Goal: Transaction & Acquisition: Obtain resource

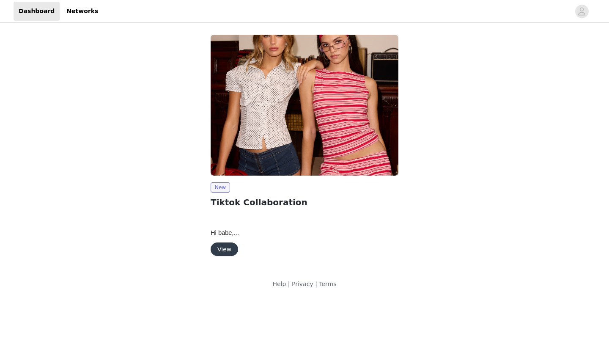
click at [231, 252] on button "View" at bounding box center [224, 249] width 27 height 14
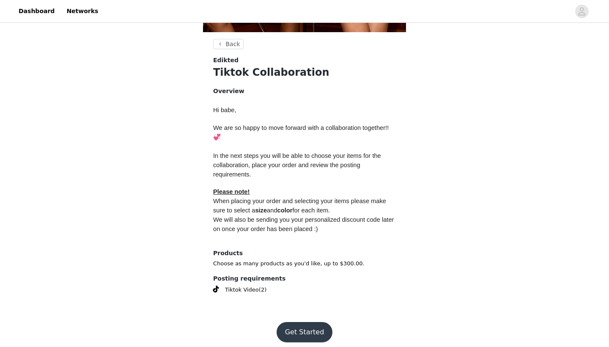
scroll to position [296, 0]
click at [302, 327] on button "Get Started" at bounding box center [305, 332] width 56 height 20
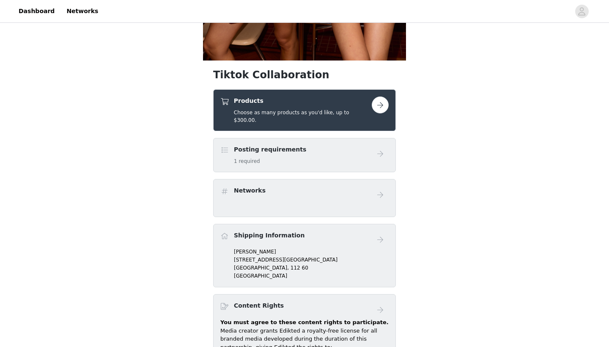
scroll to position [269, 0]
click at [336, 108] on div "Products Choose as many products as you'd like, up to $300.00." at bounding box center [303, 109] width 138 height 27
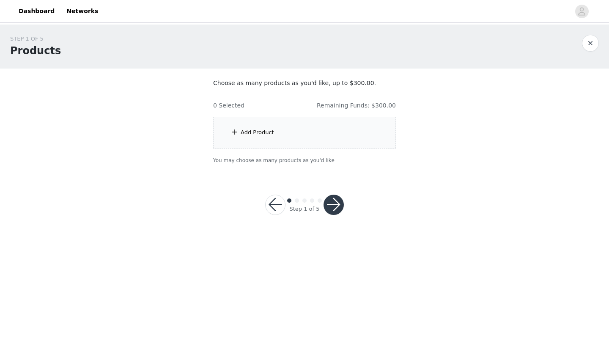
click at [275, 132] on div "Add Product" at bounding box center [304, 133] width 183 height 32
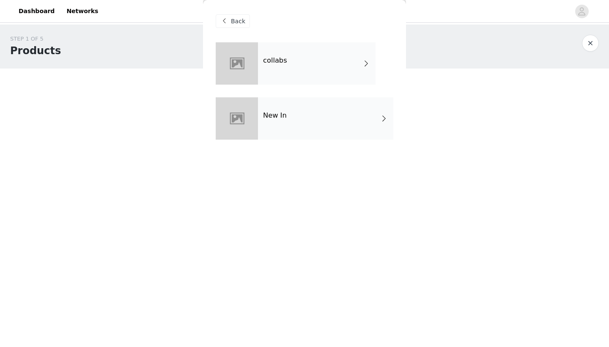
click at [268, 115] on h4 "New In" at bounding box center [275, 116] width 24 height 8
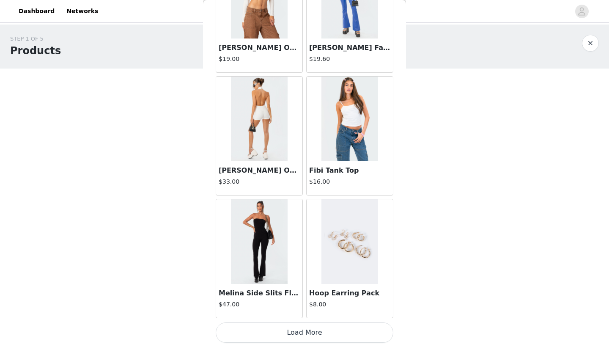
click at [310, 332] on button "Load More" at bounding box center [305, 332] width 178 height 20
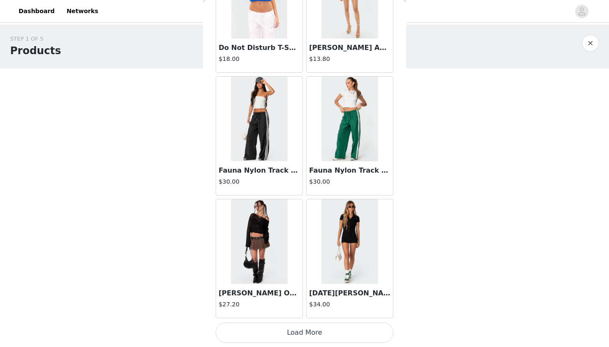
scroll to position [2174, 0]
click at [324, 335] on button "Load More" at bounding box center [305, 332] width 178 height 20
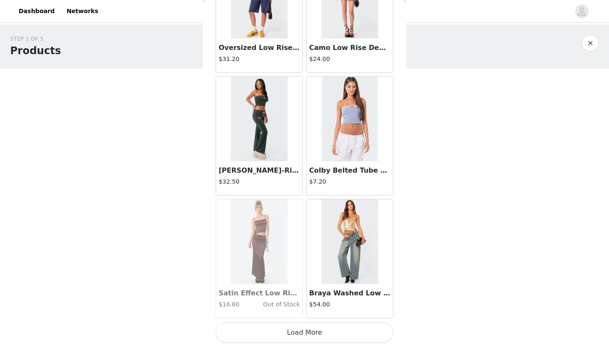
scroll to position [3400, 0]
click at [305, 329] on button "Load More" at bounding box center [305, 332] width 178 height 20
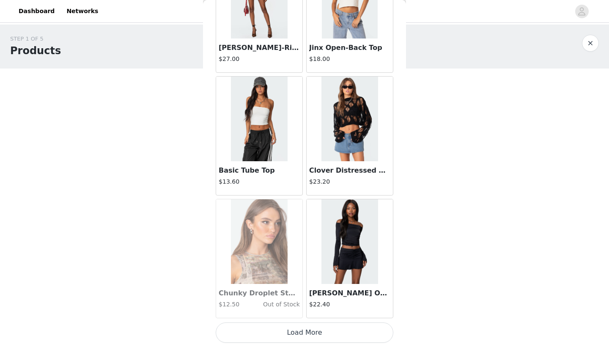
scroll to position [0, 0]
click at [272, 334] on button "Load More" at bounding box center [305, 332] width 178 height 20
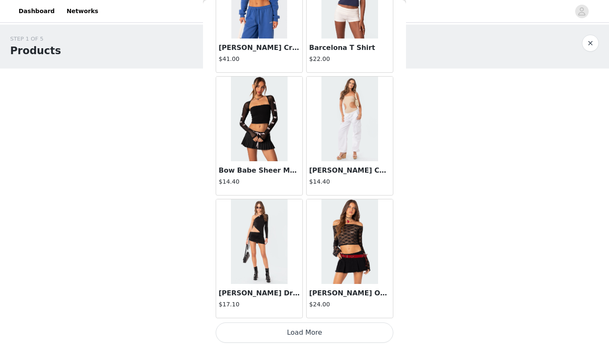
click at [315, 333] on button "Load More" at bounding box center [305, 332] width 178 height 20
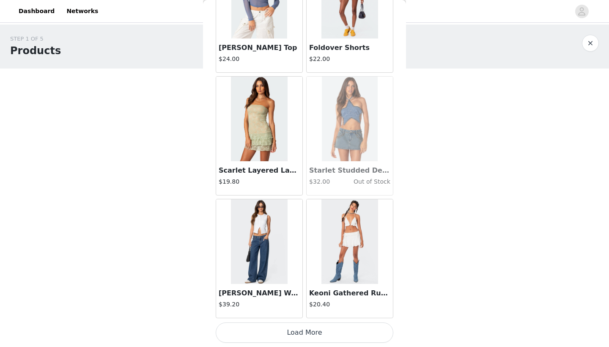
click at [315, 333] on button "Load More" at bounding box center [305, 332] width 178 height 20
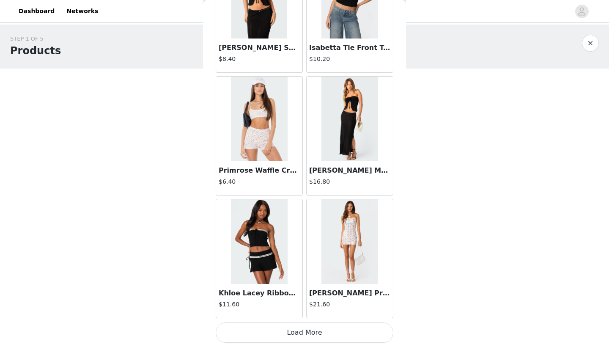
click at [308, 331] on button "Load More" at bounding box center [305, 332] width 178 height 20
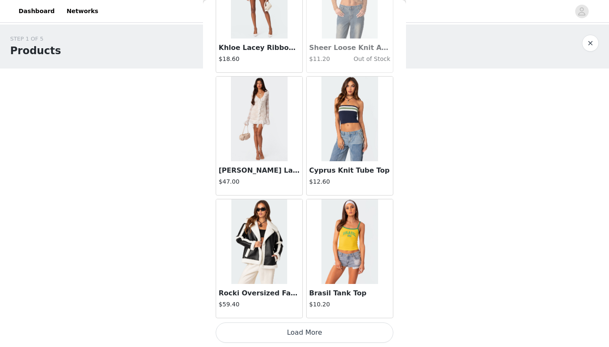
scroll to position [9533, 0]
click at [313, 328] on button "Load More" at bounding box center [305, 332] width 178 height 20
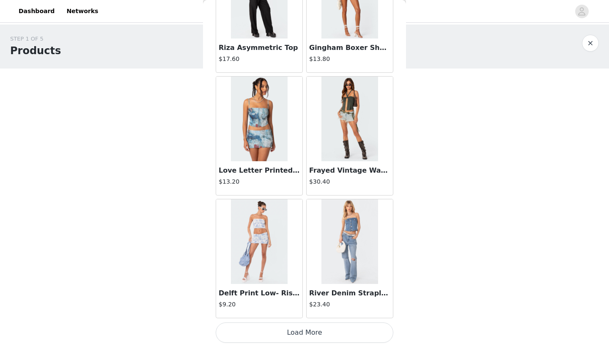
scroll to position [10760, 0]
click at [304, 335] on button "Load More" at bounding box center [305, 332] width 178 height 20
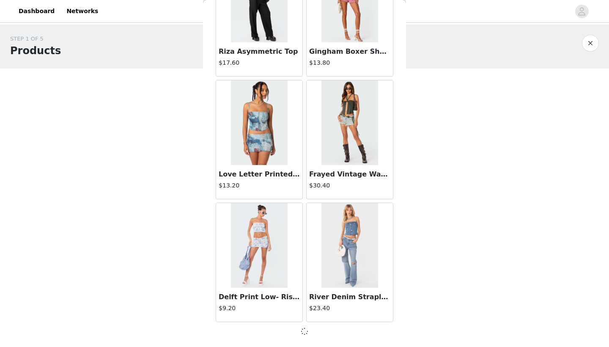
scroll to position [10756, 0]
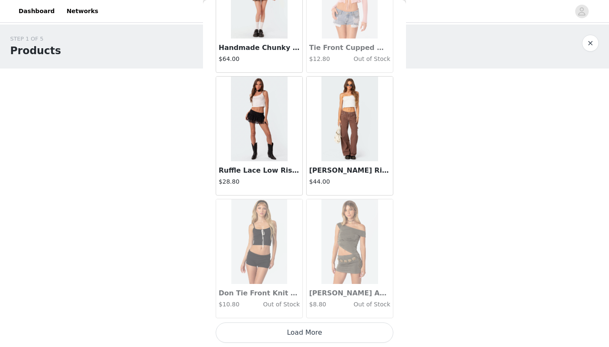
click at [303, 332] on button "Load More" at bounding box center [305, 332] width 178 height 20
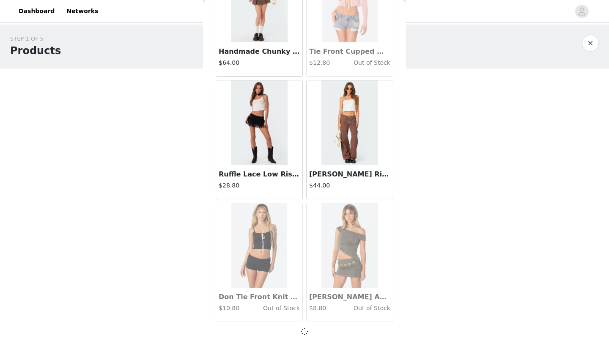
scroll to position [11982, 0]
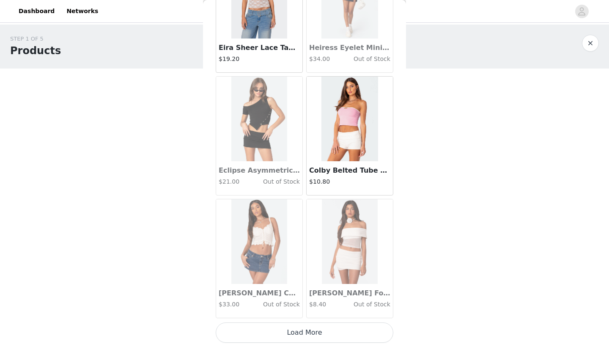
click at [303, 332] on button "Load More" at bounding box center [305, 332] width 178 height 20
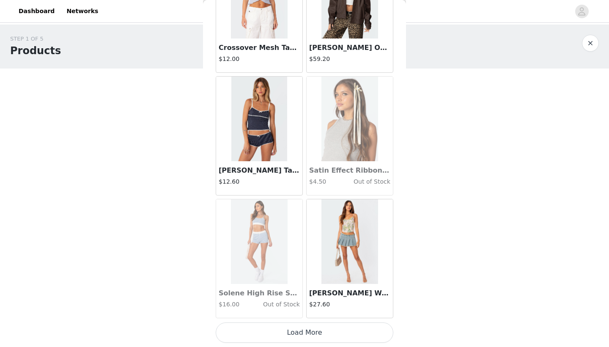
scroll to position [0, 0]
click at [303, 332] on button "Load More" at bounding box center [305, 332] width 178 height 20
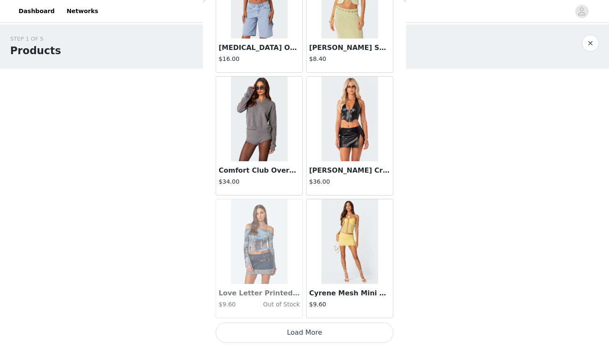
click at [303, 332] on button "Load More" at bounding box center [305, 332] width 178 height 20
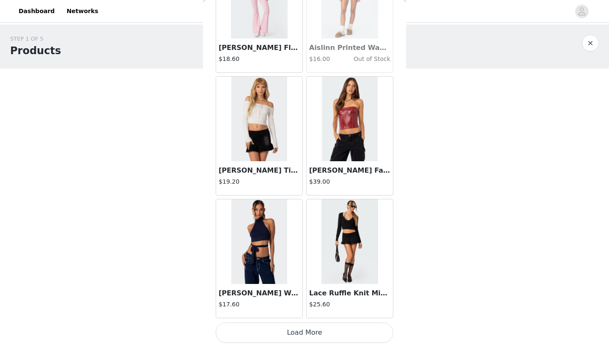
scroll to position [16892, 0]
click at [303, 332] on button "Load More" at bounding box center [305, 332] width 178 height 20
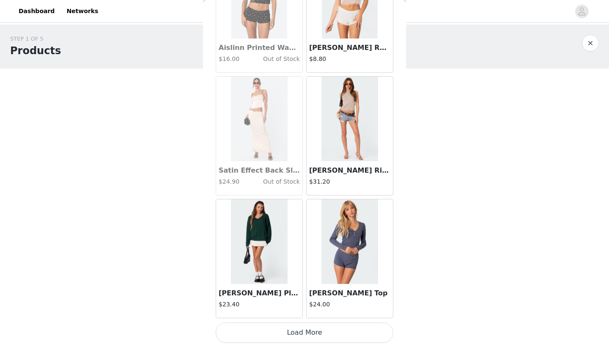
click at [303, 332] on button "Load More" at bounding box center [305, 332] width 178 height 20
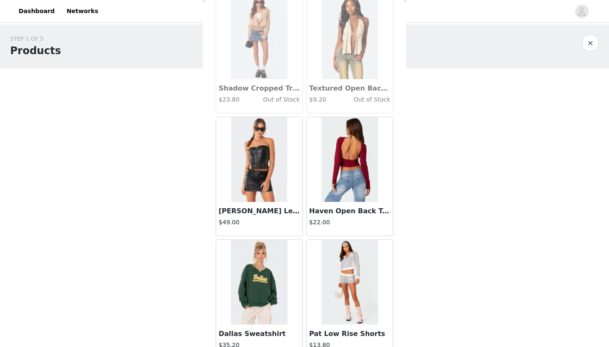
scroll to position [19306, 0]
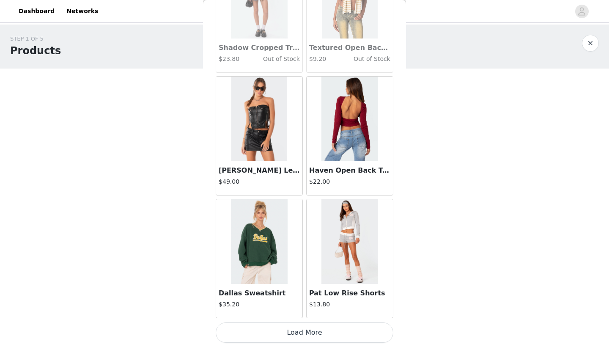
click at [298, 335] on button "Load More" at bounding box center [305, 332] width 178 height 20
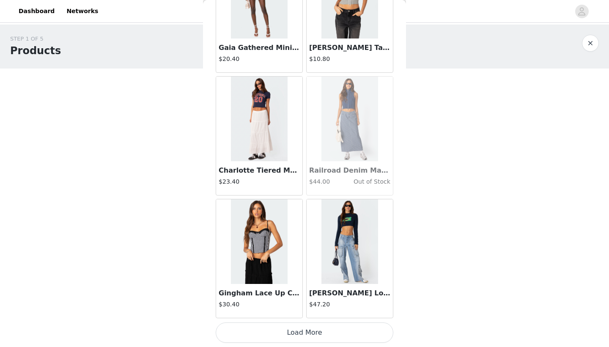
scroll to position [0, 0]
click at [297, 335] on button "Load More" at bounding box center [305, 332] width 178 height 20
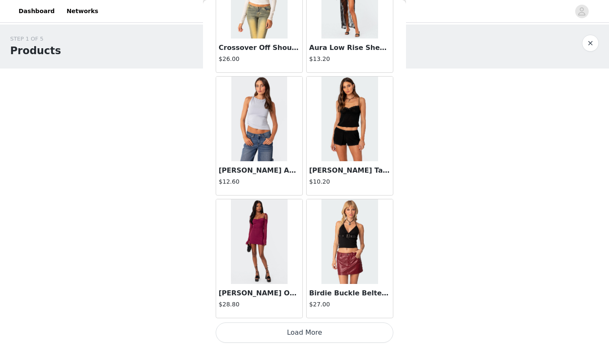
click at [281, 334] on button "Load More" at bounding box center [305, 332] width 178 height 20
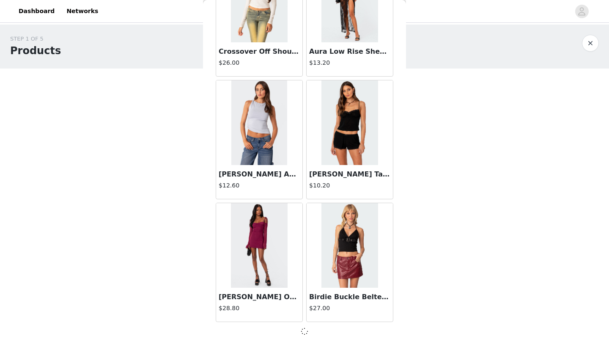
scroll to position [21795, 0]
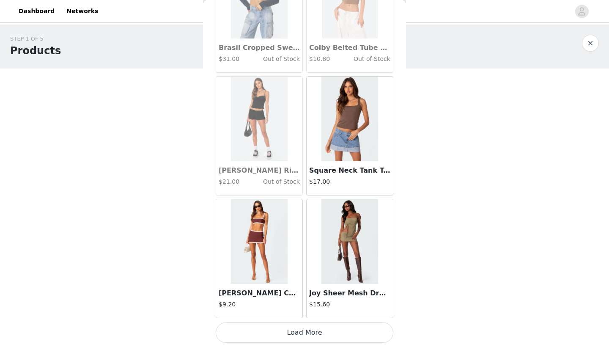
click at [281, 334] on button "Load More" at bounding box center [305, 332] width 178 height 20
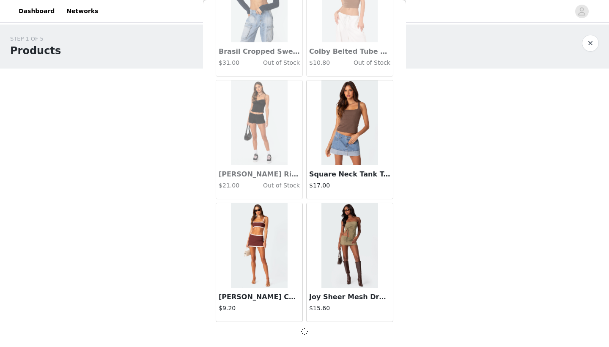
scroll to position [23021, 0]
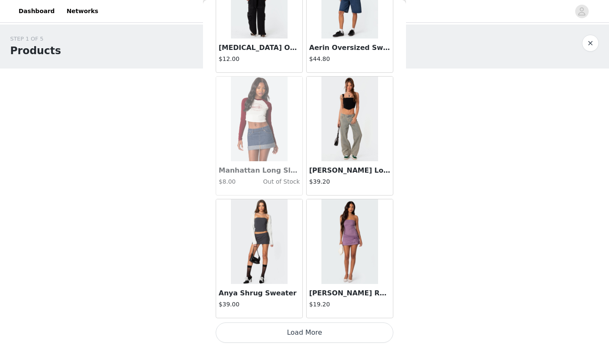
click at [281, 334] on button "Load More" at bounding box center [305, 332] width 178 height 20
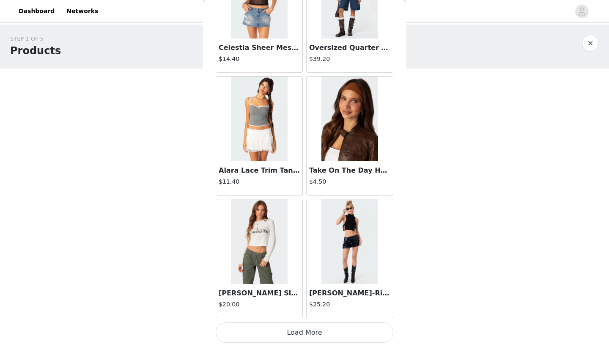
scroll to position [25478, 0]
click at [282, 336] on button "Load More" at bounding box center [305, 332] width 178 height 20
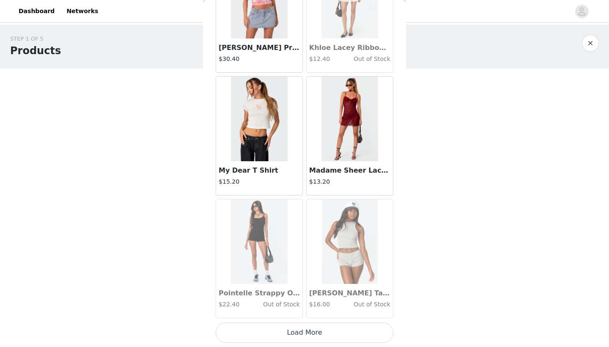
scroll to position [26705, 0]
click at [282, 336] on button "Load More" at bounding box center [305, 332] width 178 height 20
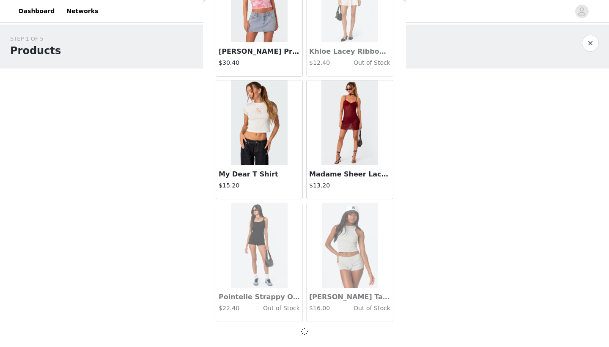
scroll to position [26701, 0]
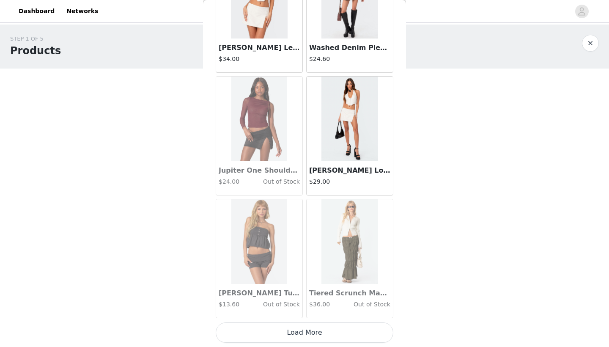
click at [282, 336] on button "Load More" at bounding box center [305, 332] width 178 height 20
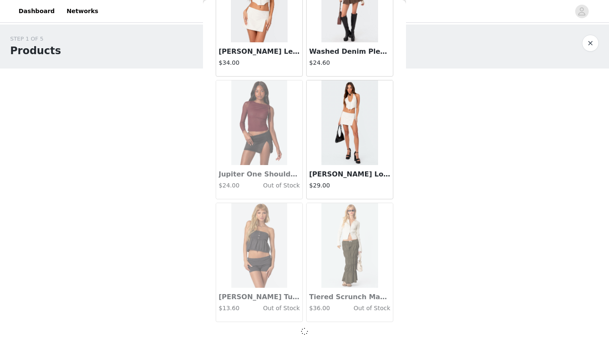
scroll to position [27927, 0]
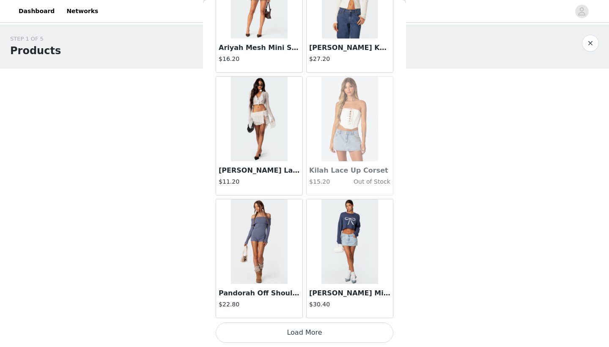
click at [282, 336] on button "Load More" at bounding box center [305, 332] width 178 height 20
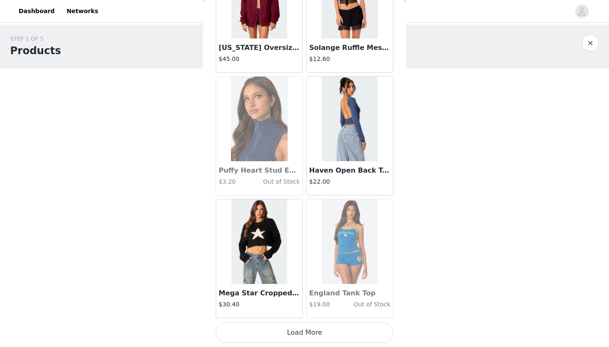
scroll to position [30384, 0]
click at [288, 334] on button "Load More" at bounding box center [305, 332] width 178 height 20
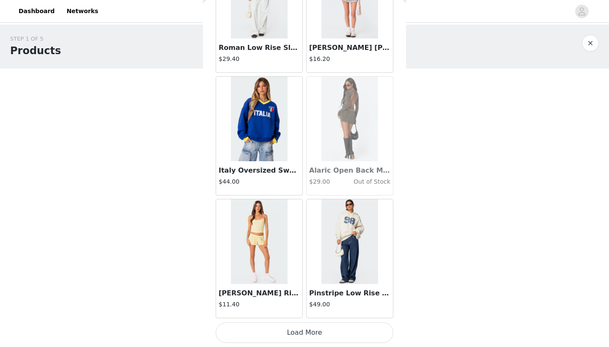
click at [286, 329] on button "Load More" at bounding box center [305, 332] width 178 height 20
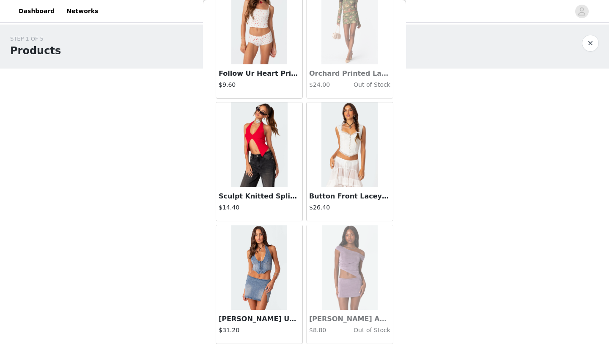
scroll to position [32567, 0]
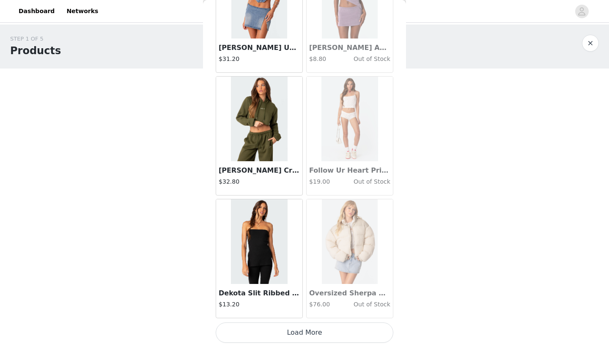
click at [289, 333] on button "Load More" at bounding box center [305, 332] width 178 height 20
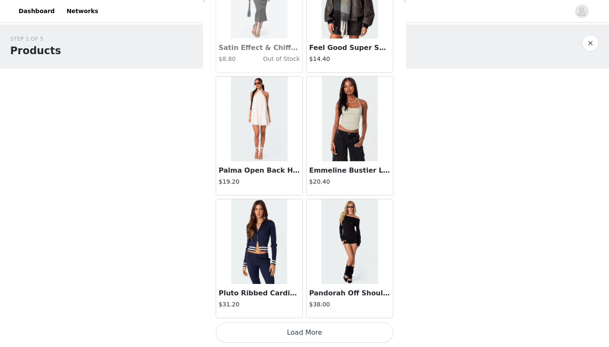
scroll to position [34064, 0]
click at [289, 333] on button "Load More" at bounding box center [305, 332] width 178 height 20
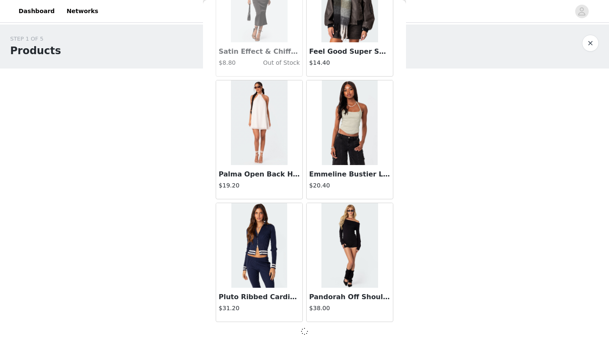
scroll to position [34060, 0]
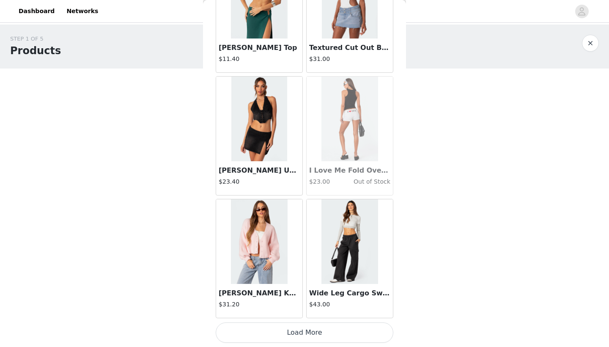
click at [288, 332] on button "Load More" at bounding box center [305, 332] width 178 height 20
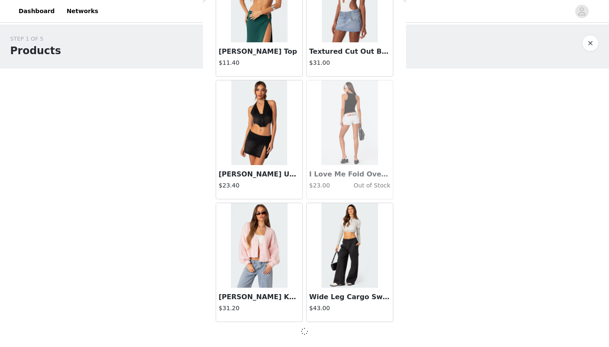
scroll to position [35286, 0]
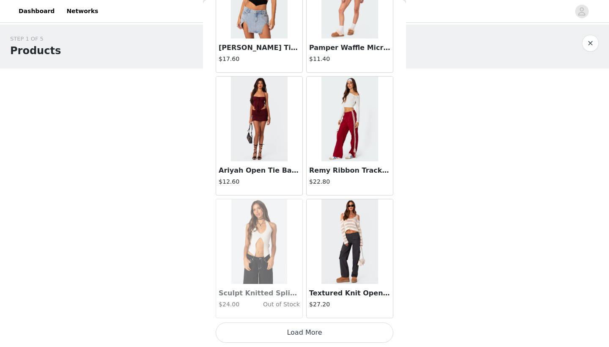
click at [288, 332] on button "Load More" at bounding box center [305, 332] width 178 height 20
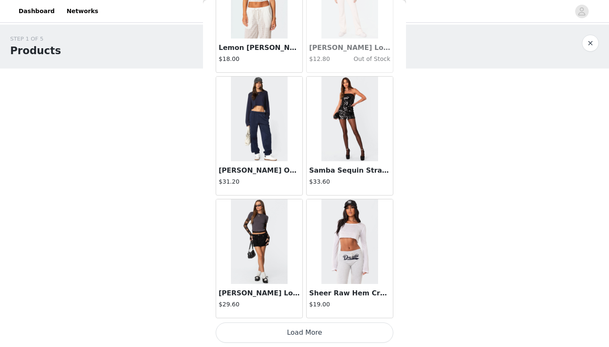
scroll to position [37743, 0]
click at [290, 329] on button "Load More" at bounding box center [305, 332] width 178 height 20
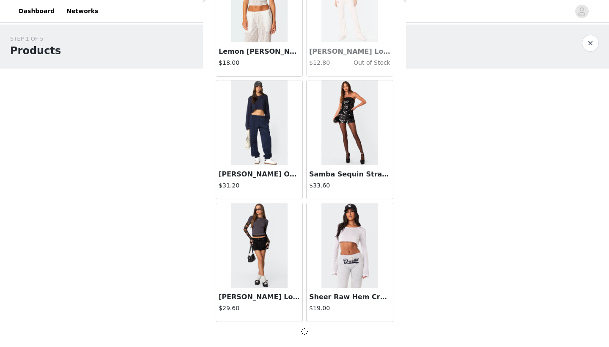
scroll to position [37740, 0]
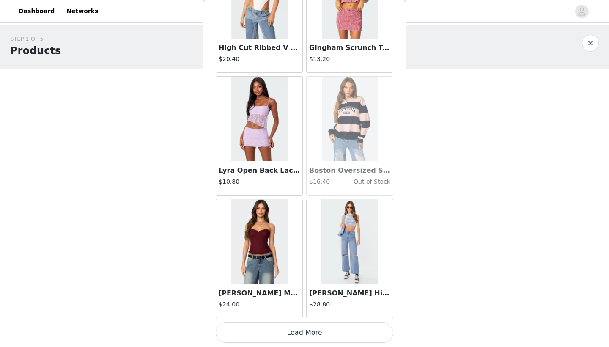
click at [290, 329] on button "Load More" at bounding box center [305, 332] width 178 height 20
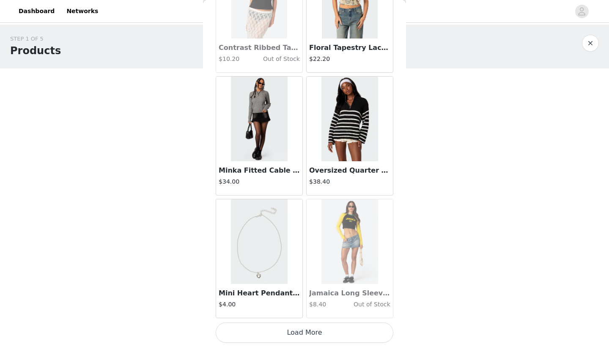
scroll to position [40196, 0]
click at [298, 330] on button "Load More" at bounding box center [305, 332] width 178 height 20
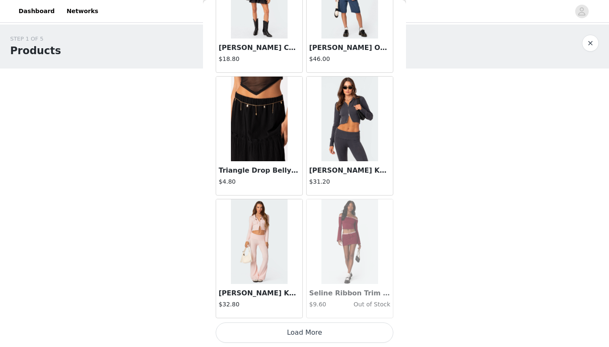
scroll to position [0, 0]
click at [299, 334] on button "Load More" at bounding box center [305, 332] width 178 height 20
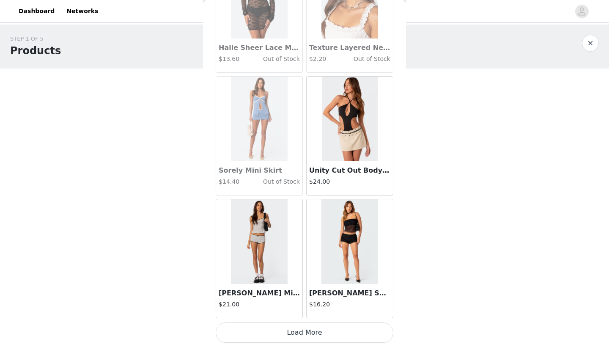
scroll to position [42649, 0]
click at [299, 334] on button "Load More" at bounding box center [305, 332] width 178 height 20
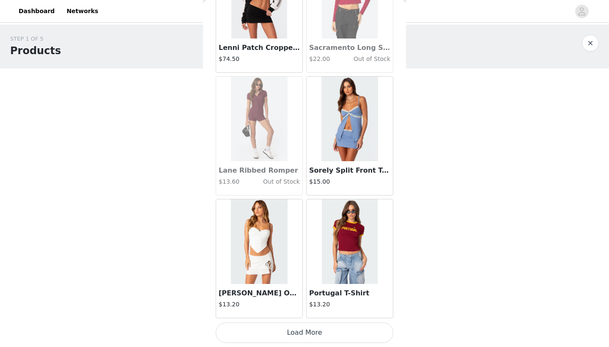
click at [299, 334] on button "Load More" at bounding box center [305, 332] width 178 height 20
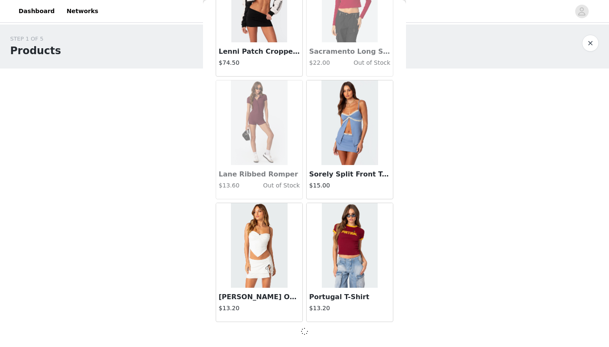
scroll to position [43872, 0]
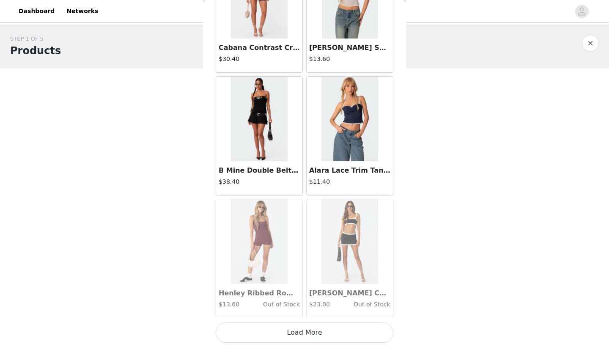
click at [299, 333] on button "Load More" at bounding box center [305, 332] width 178 height 20
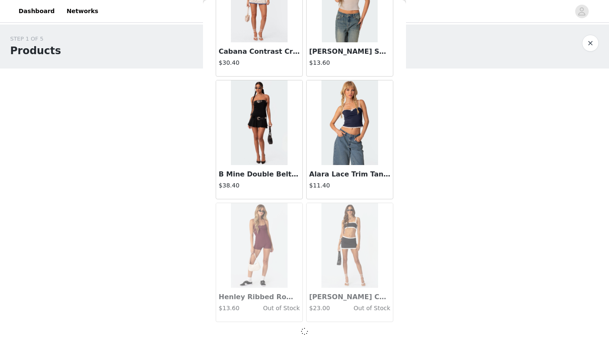
scroll to position [45099, 0]
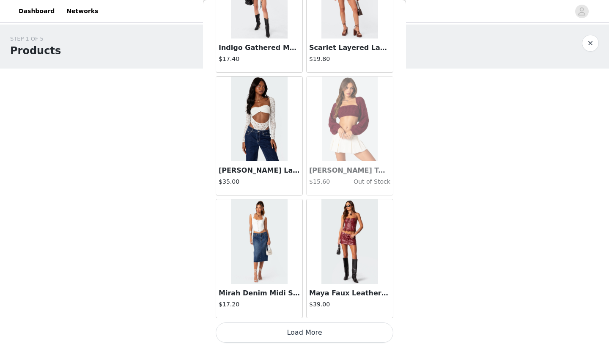
click at [299, 333] on button "Load More" at bounding box center [305, 332] width 178 height 20
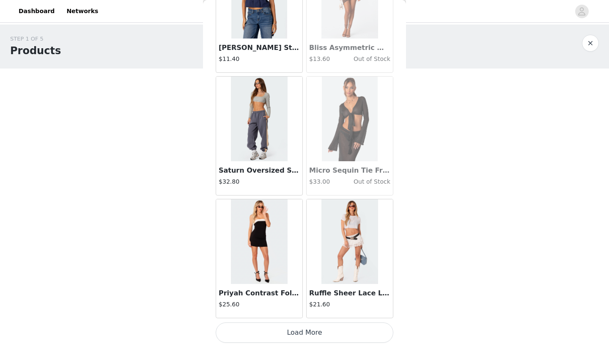
click at [299, 333] on button "Load More" at bounding box center [305, 332] width 178 height 20
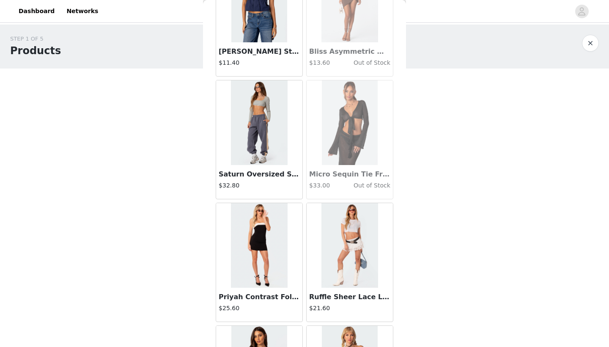
scroll to position [47556, 0]
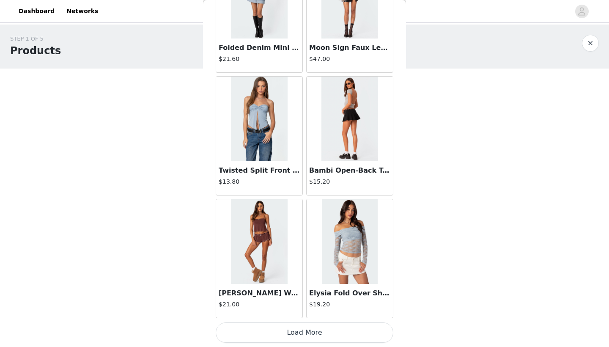
click at [299, 333] on button "Load More" at bounding box center [305, 332] width 178 height 20
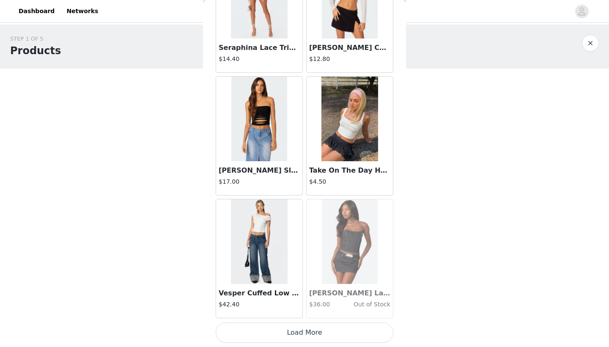
scroll to position [50009, 0]
click at [299, 333] on button "Load More" at bounding box center [305, 332] width 178 height 20
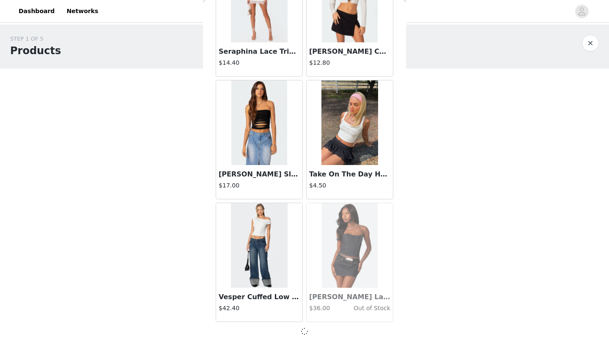
scroll to position [50005, 0]
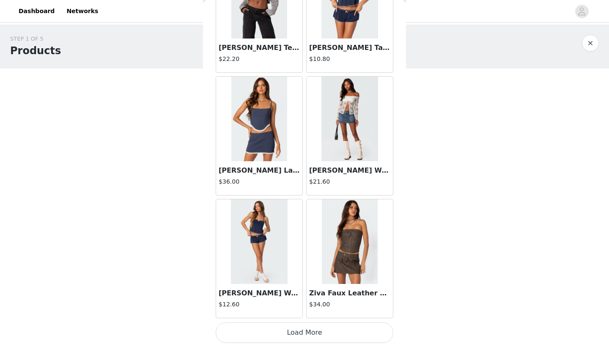
click at [299, 333] on button "Load More" at bounding box center [305, 332] width 178 height 20
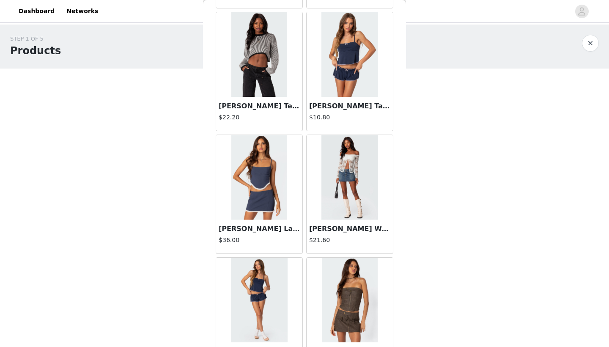
scroll to position [51182, 0]
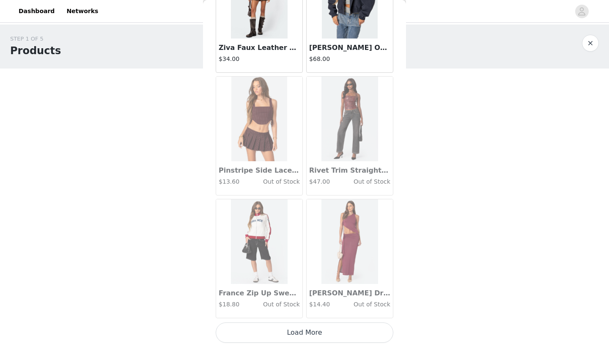
click at [299, 333] on button "Load More" at bounding box center [305, 332] width 178 height 20
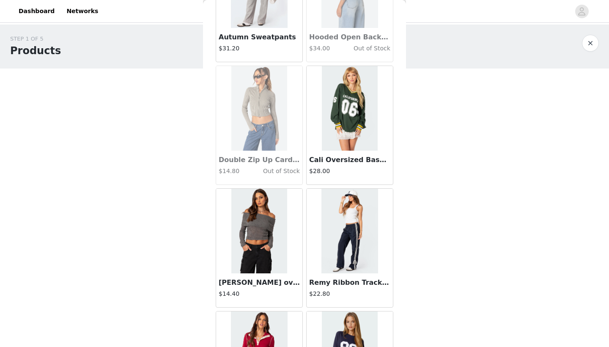
scroll to position [53209, 0]
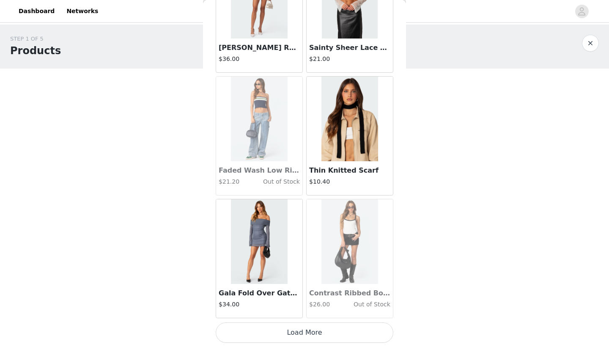
click at [299, 333] on button "Load More" at bounding box center [305, 332] width 178 height 20
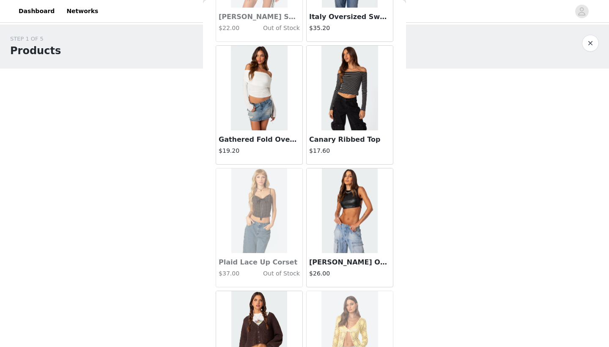
scroll to position [54455, 0]
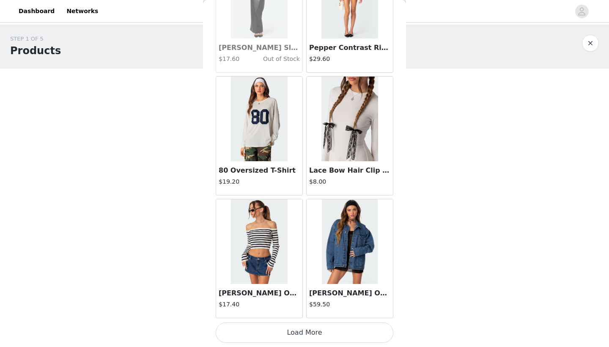
click at [299, 333] on button "Load More" at bounding box center [305, 332] width 178 height 20
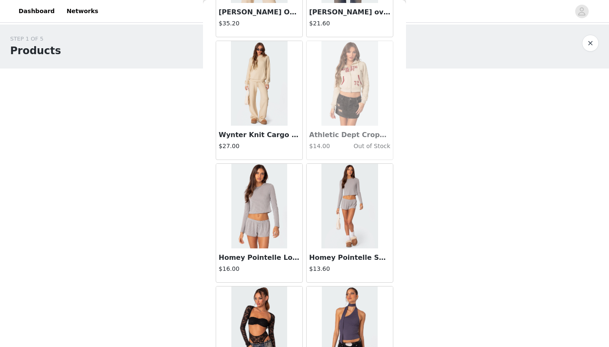
scroll to position [56055, 0]
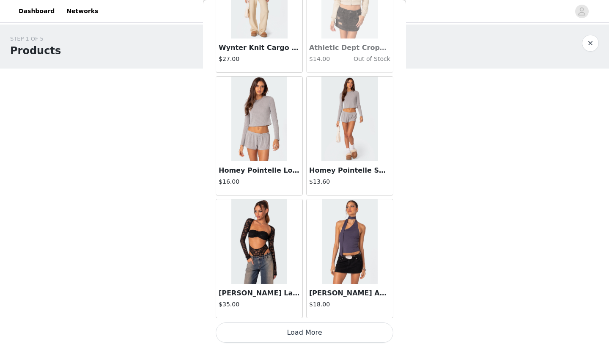
click at [299, 333] on button "Load More" at bounding box center [305, 332] width 178 height 20
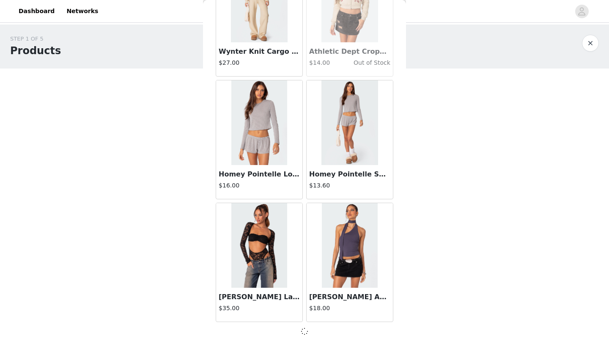
scroll to position [56138, 0]
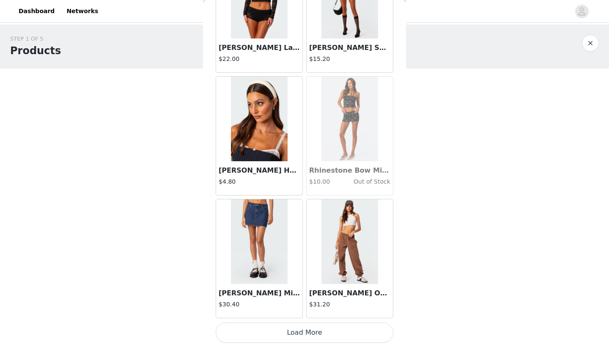
click at [293, 333] on button "Load More" at bounding box center [305, 332] width 178 height 20
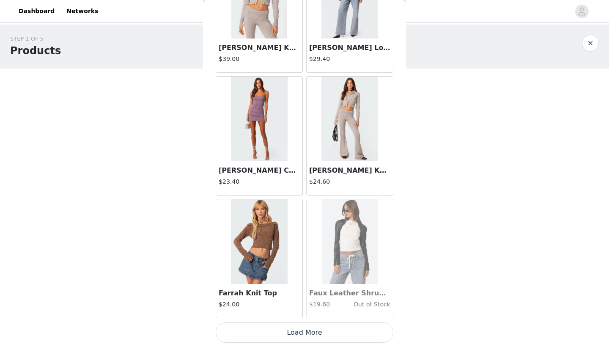
scroll to position [58594, 0]
click at [300, 332] on button "Load More" at bounding box center [305, 332] width 178 height 20
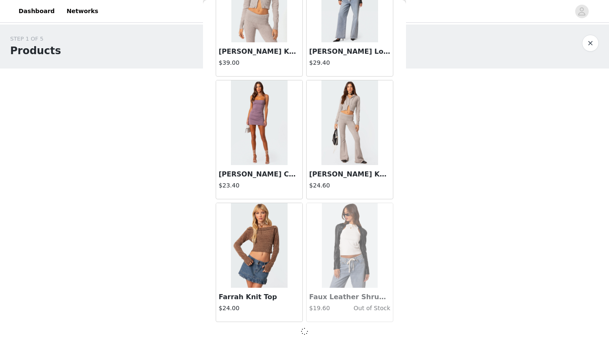
scroll to position [58591, 0]
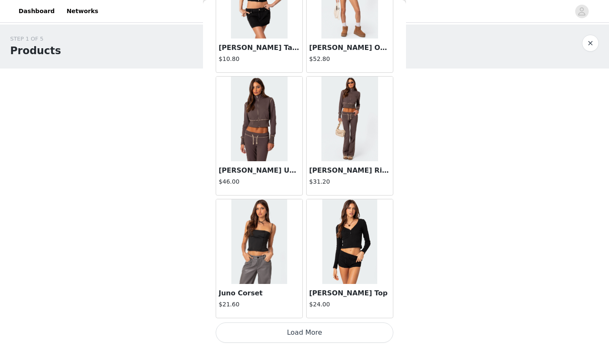
click at [300, 328] on button "Load More" at bounding box center [305, 332] width 178 height 20
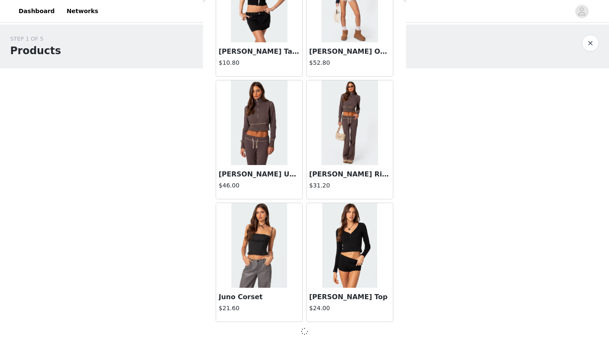
scroll to position [59817, 0]
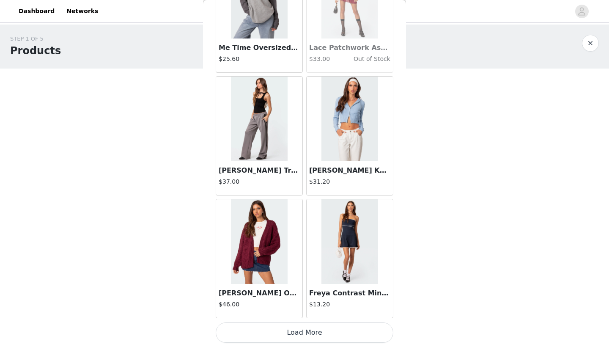
click at [297, 334] on button "Load More" at bounding box center [305, 332] width 178 height 20
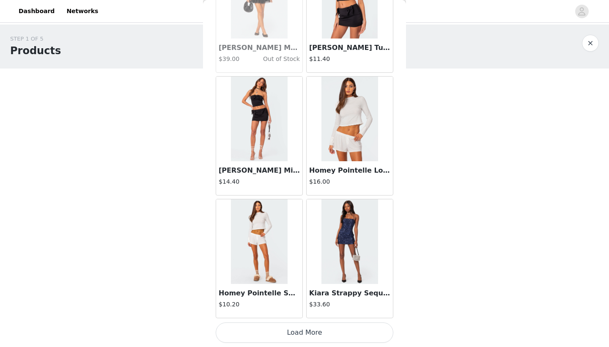
scroll to position [0, 0]
click at [297, 334] on button "Load More" at bounding box center [305, 332] width 178 height 20
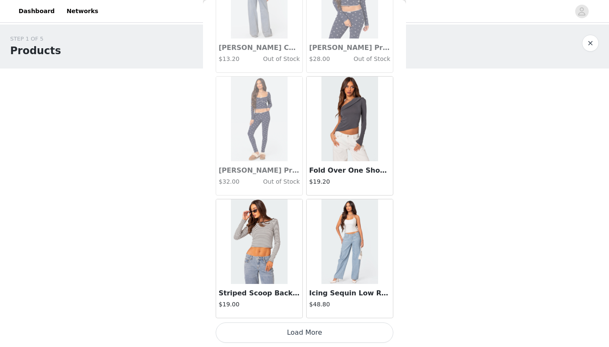
scroll to position [63501, 0]
click at [293, 332] on button "Load More" at bounding box center [305, 332] width 178 height 20
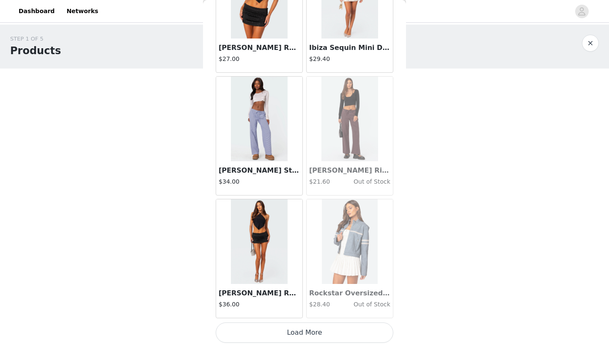
scroll to position [64727, 0]
click at [292, 330] on button "Load More" at bounding box center [305, 332] width 178 height 20
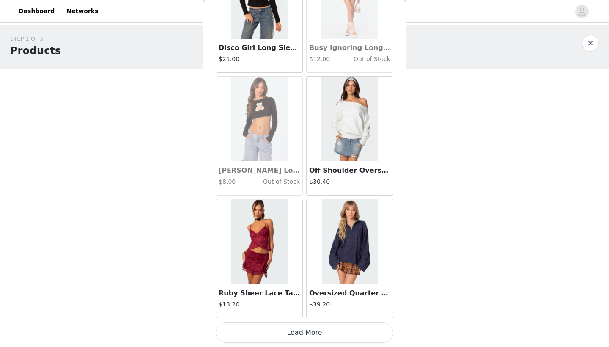
scroll to position [65954, 0]
click at [292, 332] on button "Load More" at bounding box center [305, 332] width 178 height 20
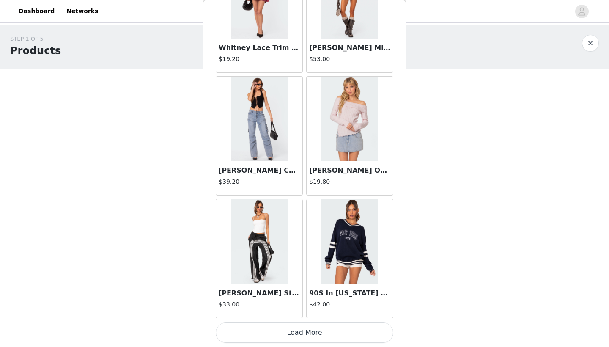
click at [279, 337] on button "Load More" at bounding box center [305, 332] width 178 height 20
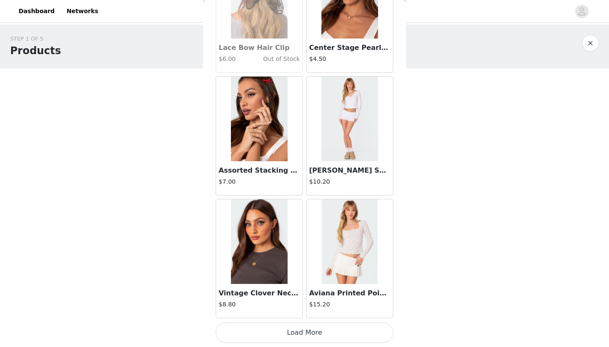
scroll to position [68407, 0]
click at [279, 337] on button "Load More" at bounding box center [305, 332] width 178 height 20
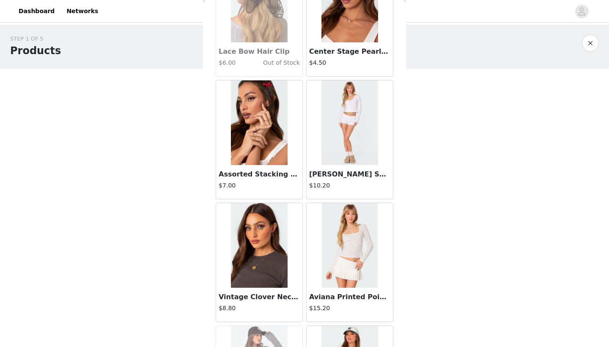
scroll to position [69633, 0]
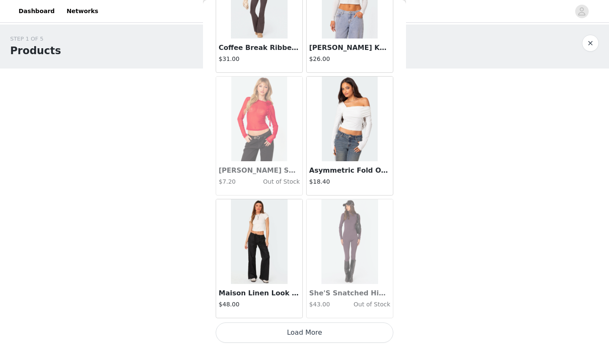
click at [279, 334] on button "Load More" at bounding box center [305, 332] width 178 height 20
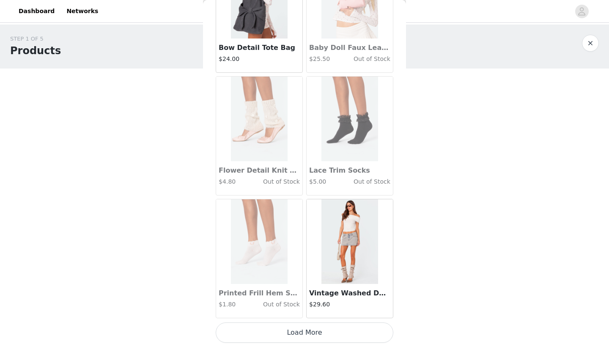
scroll to position [70860, 0]
click at [279, 334] on button "Load More" at bounding box center [305, 332] width 178 height 20
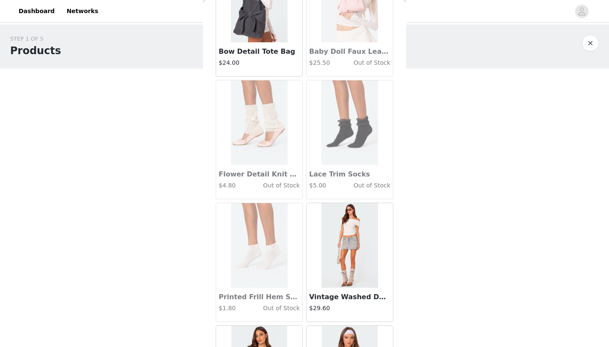
scroll to position [72086, 0]
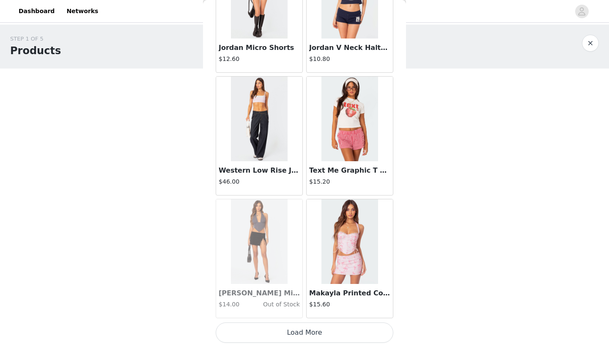
click at [279, 334] on button "Load More" at bounding box center [305, 332] width 178 height 20
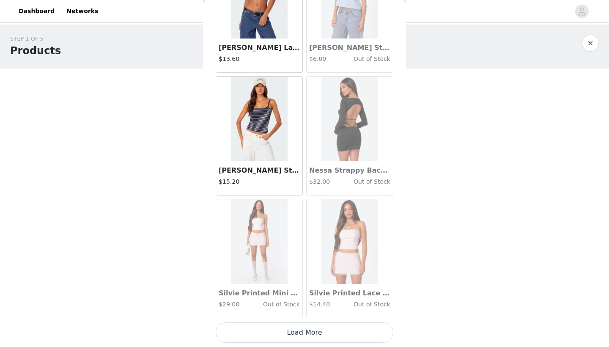
scroll to position [0, 0]
click at [279, 334] on button "Load More" at bounding box center [305, 332] width 178 height 20
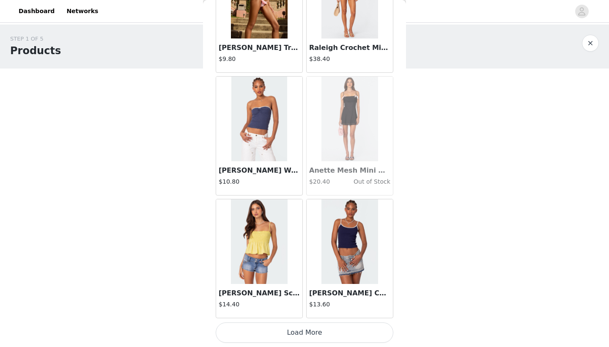
scroll to position [74539, 0]
click at [285, 334] on button "Load More" at bounding box center [305, 332] width 178 height 20
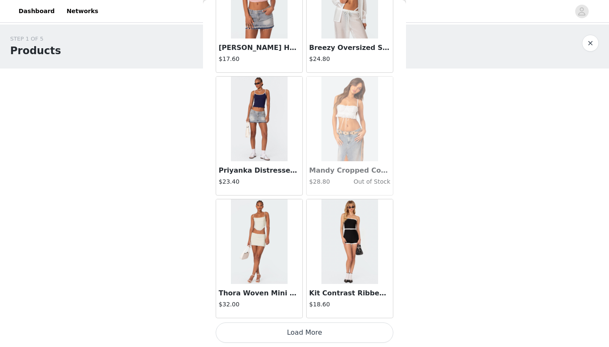
scroll to position [75766, 0]
click at [285, 334] on button "Load More" at bounding box center [305, 332] width 178 height 20
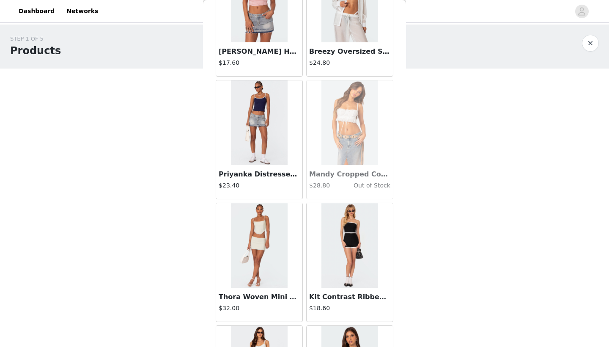
scroll to position [76784, 0]
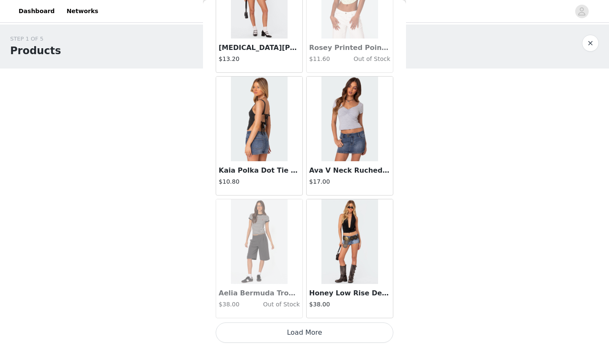
click at [285, 334] on button "Load More" at bounding box center [305, 332] width 178 height 20
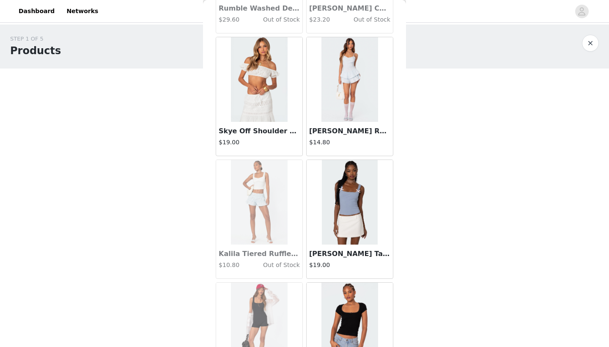
scroll to position [78219, 0]
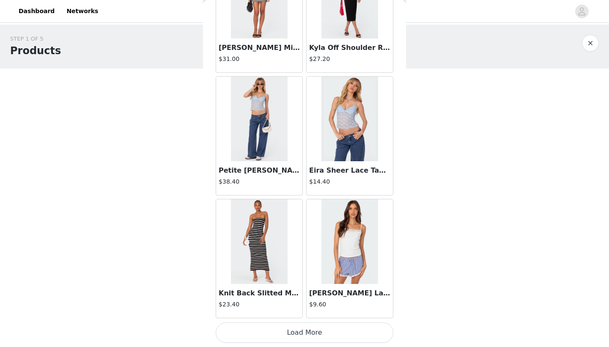
click at [288, 334] on button "Load More" at bounding box center [305, 332] width 178 height 20
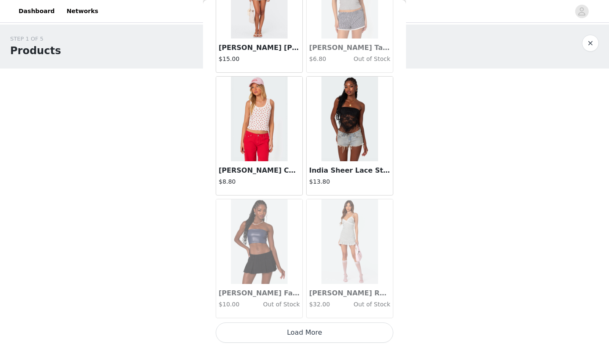
click at [298, 332] on button "Load More" at bounding box center [305, 332] width 178 height 20
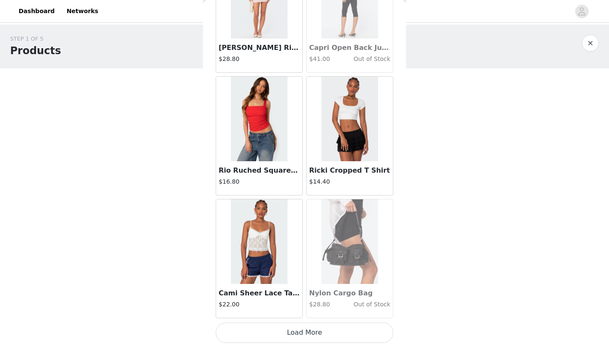
scroll to position [80672, 0]
click at [298, 332] on button "Load More" at bounding box center [305, 332] width 178 height 20
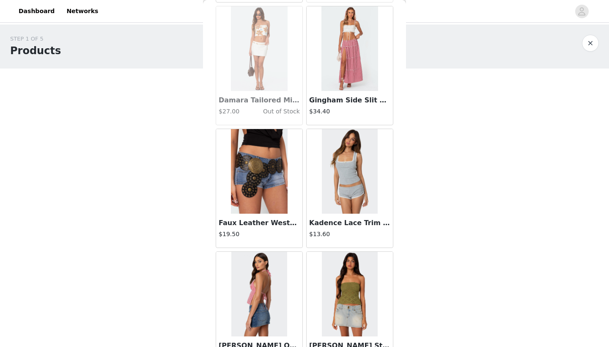
scroll to position [81396, 0]
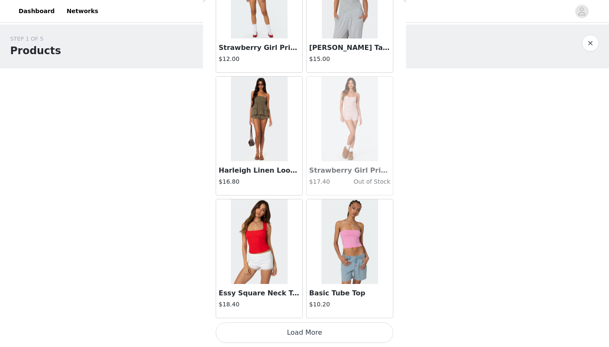
click at [299, 328] on button "Load More" at bounding box center [305, 332] width 178 height 20
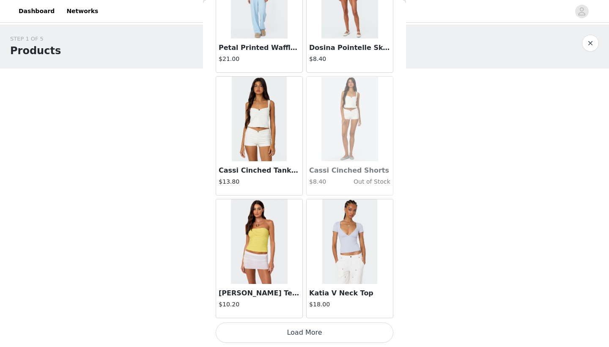
scroll to position [83125, 0]
click at [299, 328] on button "Load More" at bounding box center [305, 332] width 178 height 20
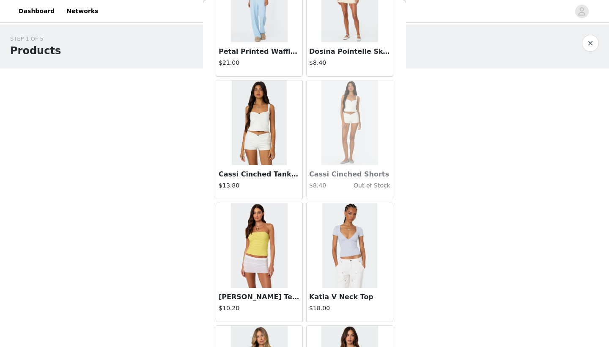
scroll to position [84352, 0]
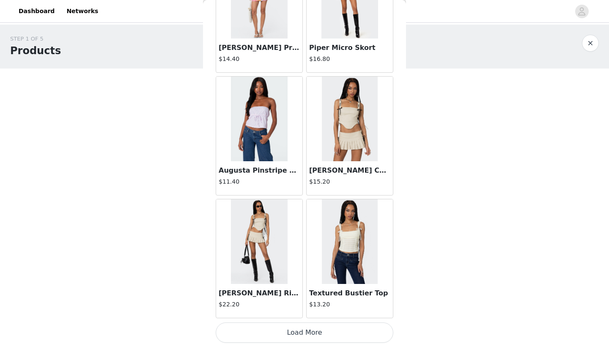
click at [299, 328] on button "Load More" at bounding box center [305, 332] width 178 height 20
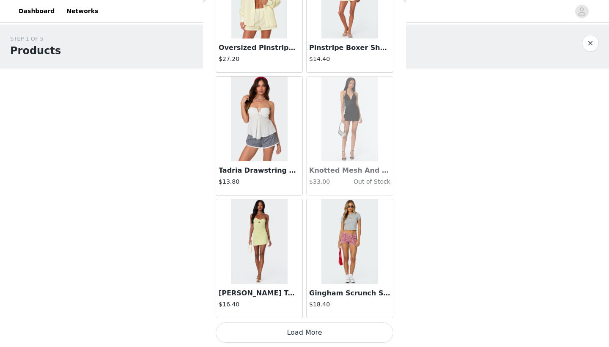
scroll to position [85578, 0]
click at [298, 328] on button "Load More" at bounding box center [305, 332] width 178 height 20
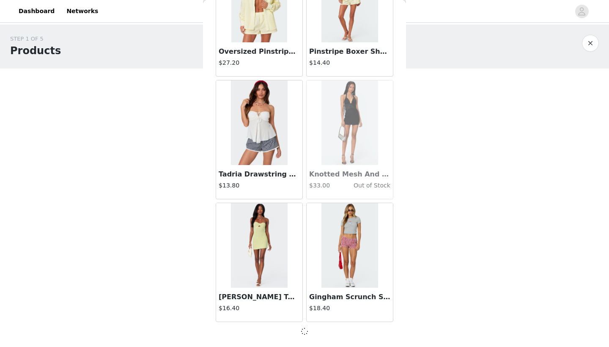
scroll to position [85574, 0]
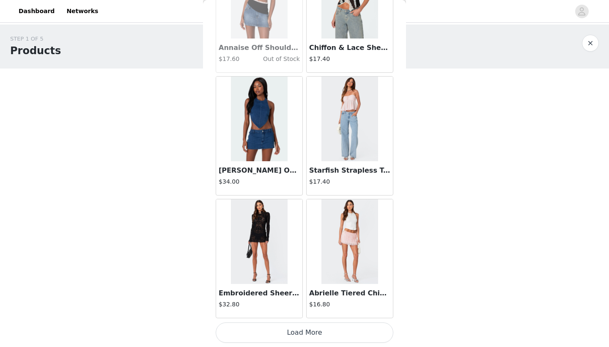
click at [298, 328] on button "Load More" at bounding box center [305, 332] width 178 height 20
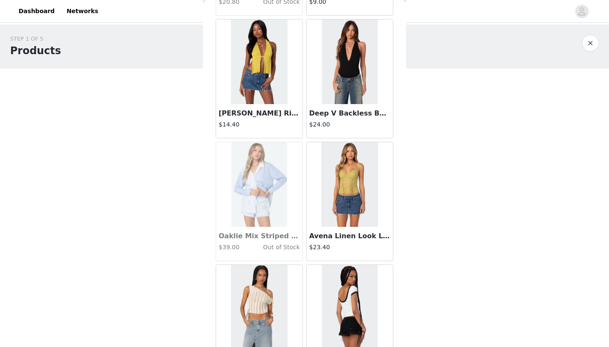
scroll to position [88031, 0]
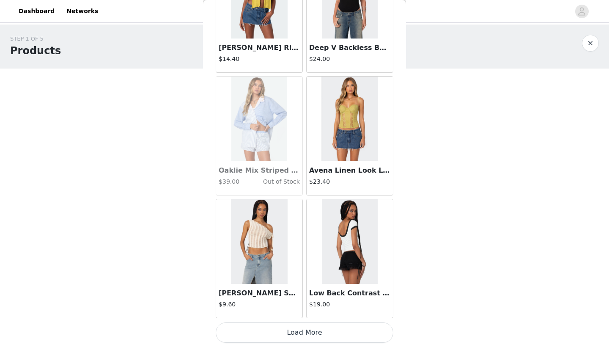
click at [294, 332] on button "Load More" at bounding box center [305, 332] width 178 height 20
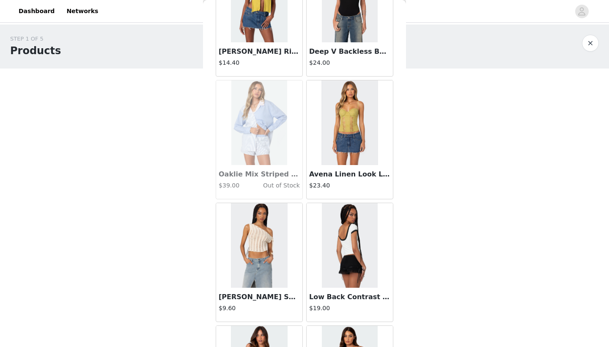
scroll to position [89128, 0]
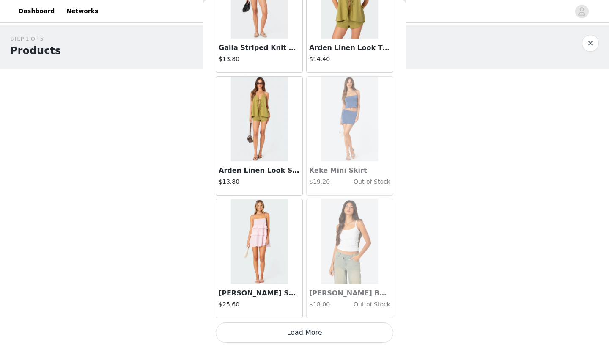
click at [294, 332] on button "Load More" at bounding box center [305, 332] width 178 height 20
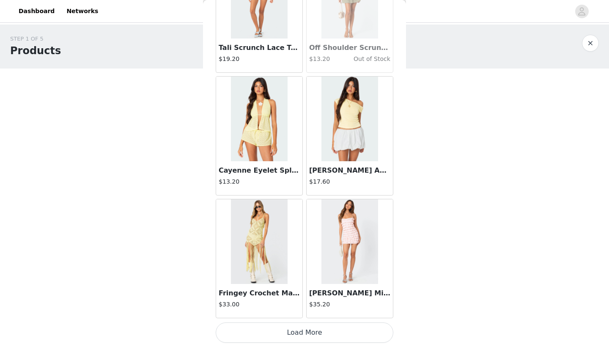
scroll to position [90484, 0]
click at [294, 332] on button "Load More" at bounding box center [305, 332] width 178 height 20
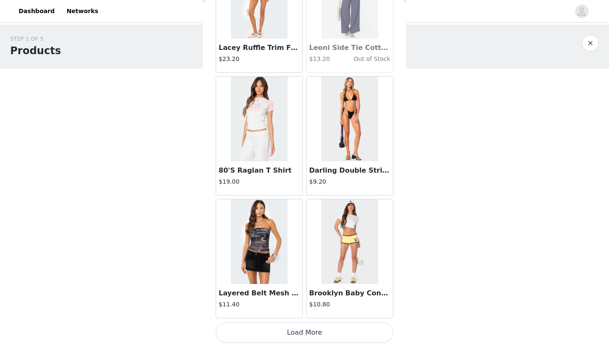
scroll to position [91711, 0]
click at [294, 332] on button "Load More" at bounding box center [305, 332] width 178 height 20
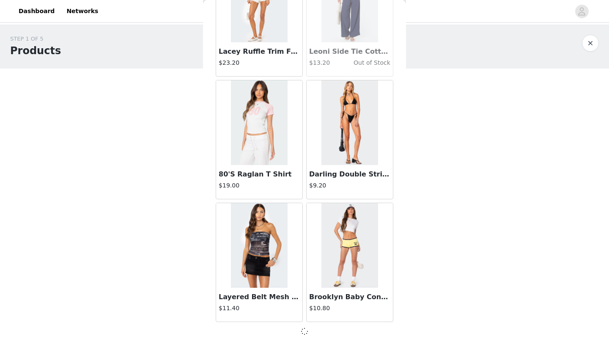
scroll to position [91707, 0]
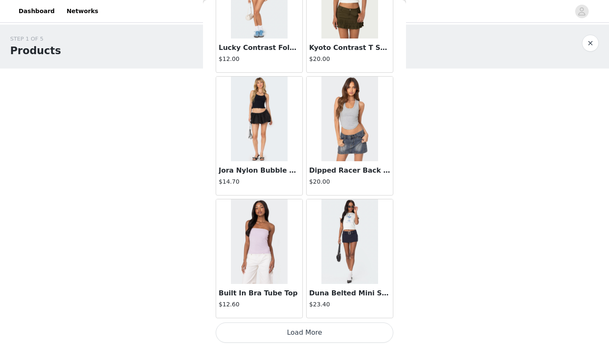
click at [295, 332] on button "Load More" at bounding box center [305, 332] width 178 height 20
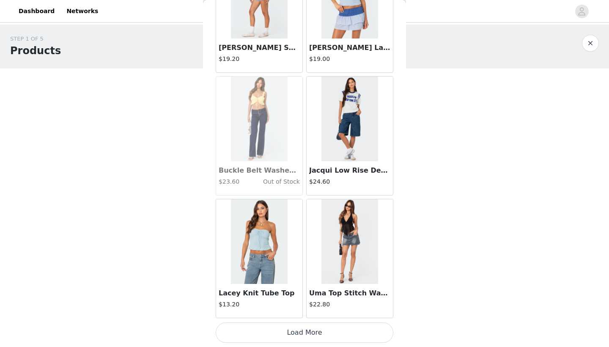
scroll to position [94164, 0]
click at [294, 335] on button "Load More" at bounding box center [305, 332] width 178 height 20
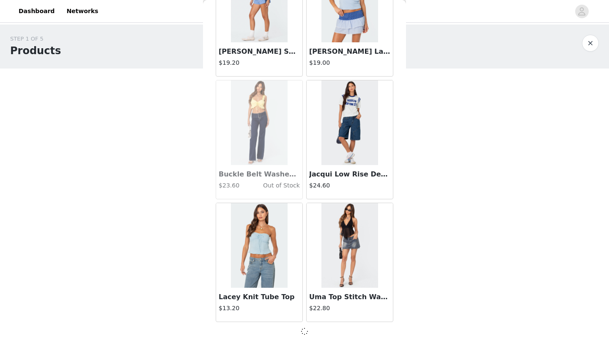
scroll to position [94160, 0]
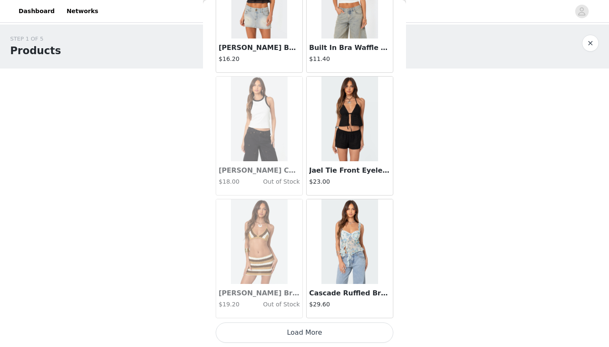
click at [294, 335] on button "Load More" at bounding box center [305, 332] width 178 height 20
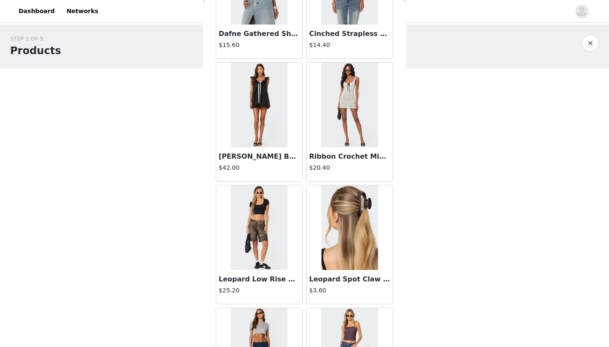
scroll to position [96493, 0]
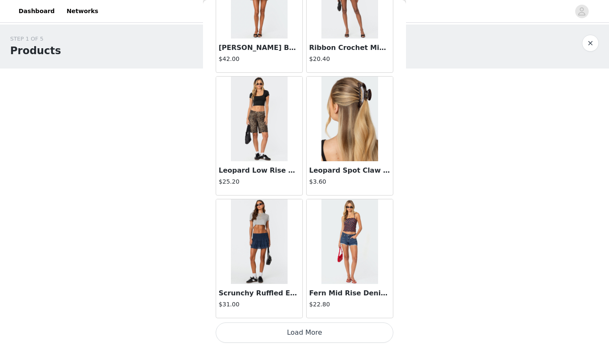
click at [294, 335] on button "Load More" at bounding box center [305, 332] width 178 height 20
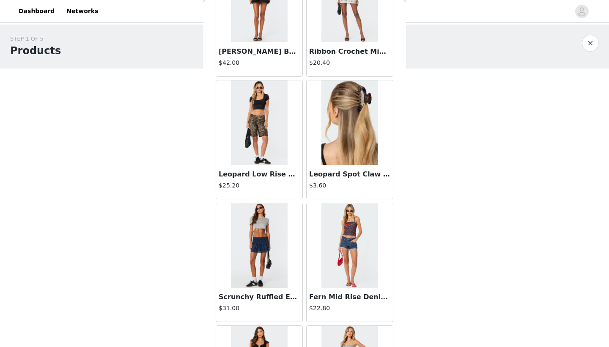
scroll to position [97843, 0]
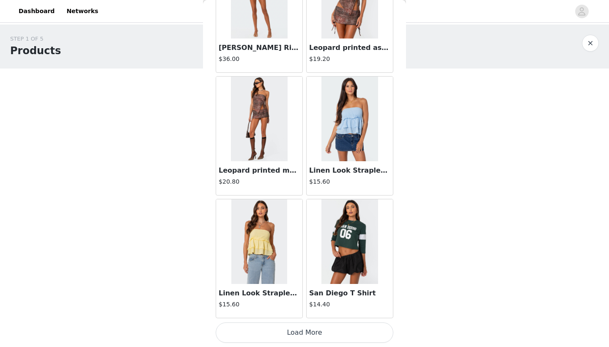
click at [294, 335] on button "Load More" at bounding box center [305, 332] width 178 height 20
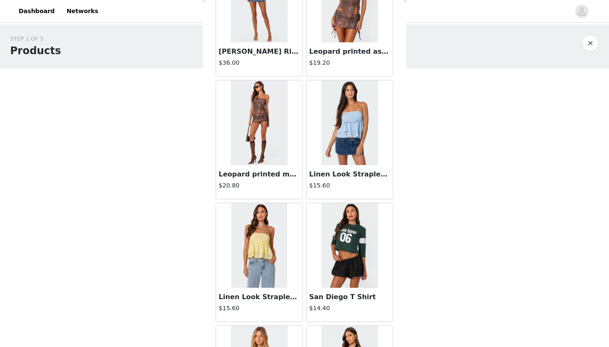
scroll to position [98922, 0]
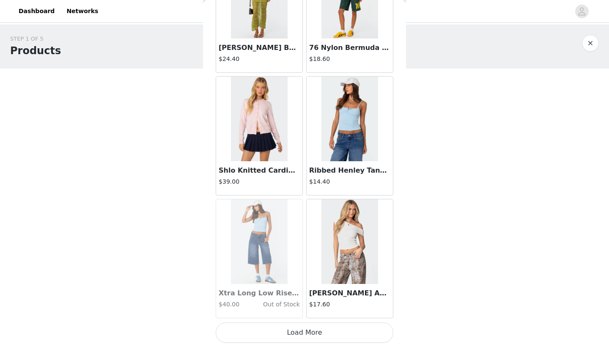
click at [294, 335] on button "Load More" at bounding box center [305, 332] width 178 height 20
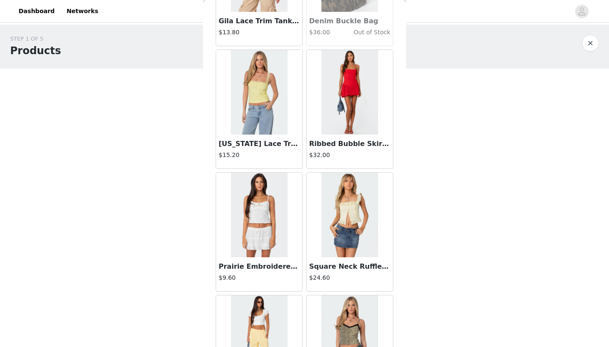
scroll to position [99824, 0]
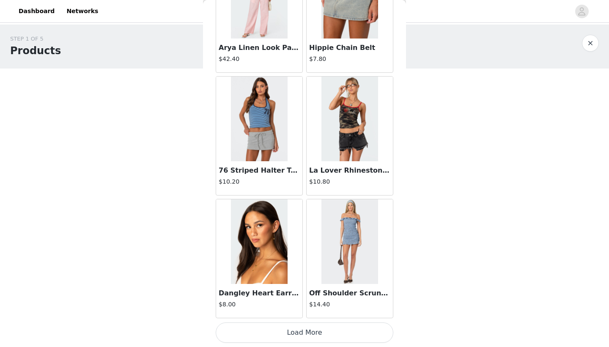
click at [294, 335] on button "Load More" at bounding box center [305, 332] width 178 height 20
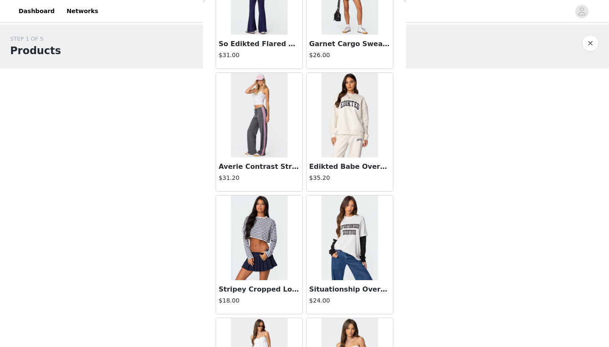
scroll to position [101523, 0]
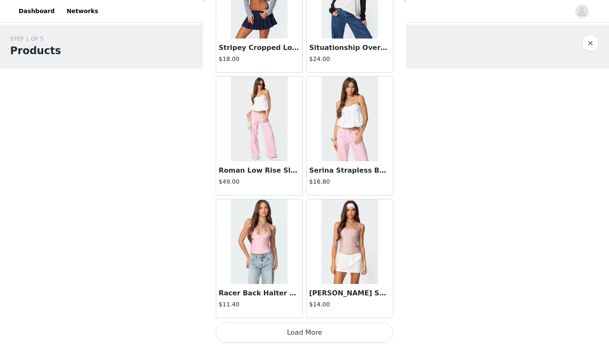
click at [315, 329] on button "Load More" at bounding box center [305, 332] width 178 height 20
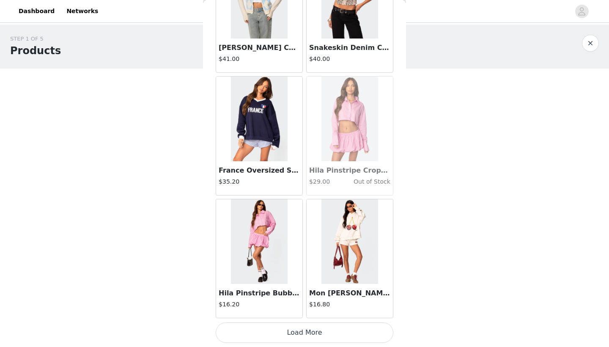
scroll to position [102750, 0]
click at [315, 329] on button "Load More" at bounding box center [305, 332] width 178 height 20
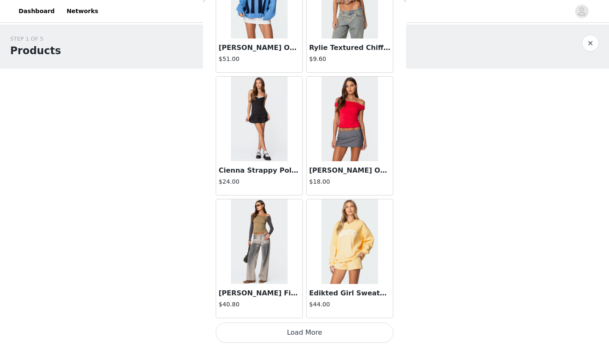
scroll to position [103976, 0]
click at [286, 332] on button "Load More" at bounding box center [305, 332] width 178 height 20
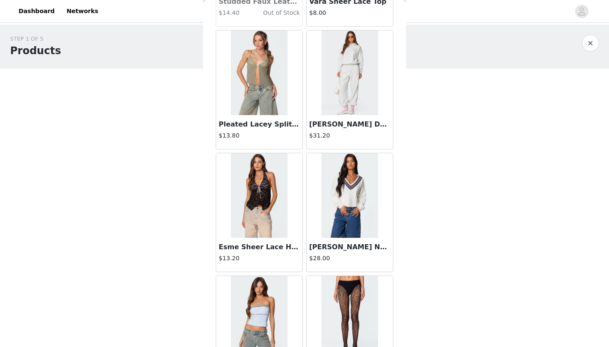
scroll to position [105203, 0]
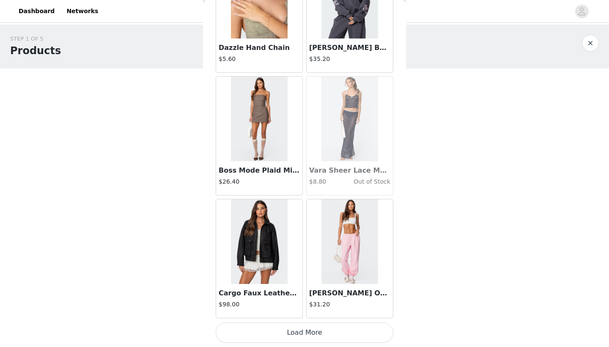
click at [286, 332] on button "Load More" at bounding box center [305, 332] width 178 height 20
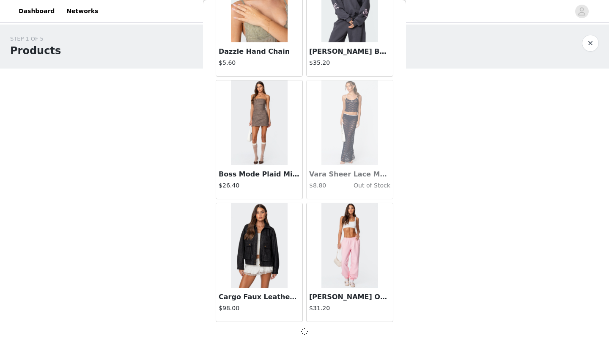
scroll to position [105199, 0]
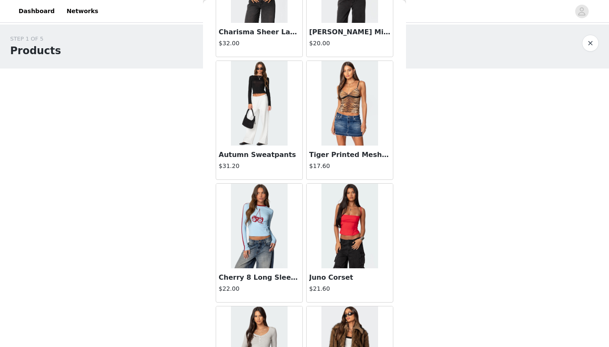
scroll to position [107428, 0]
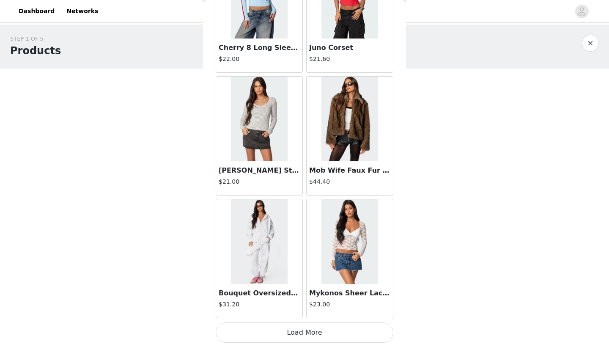
click at [286, 332] on button "Load More" at bounding box center [305, 332] width 178 height 20
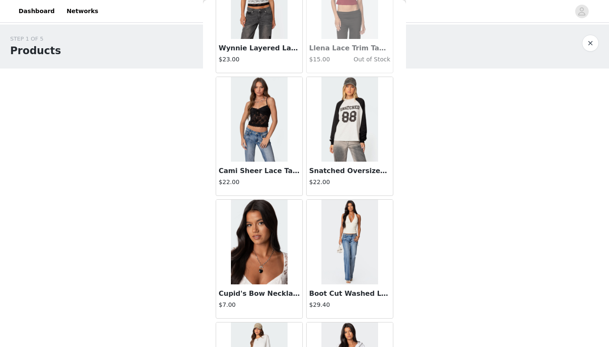
scroll to position [108882, 0]
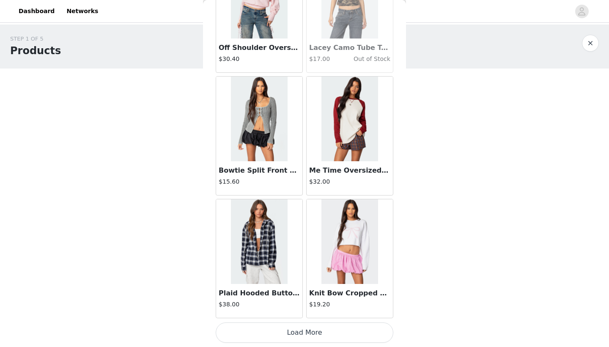
click at [286, 332] on button "Load More" at bounding box center [305, 332] width 178 height 20
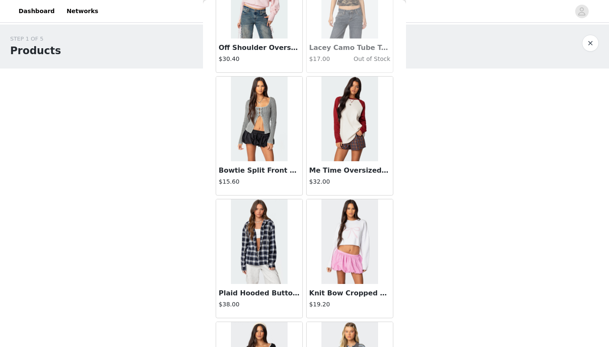
scroll to position [109735, 0]
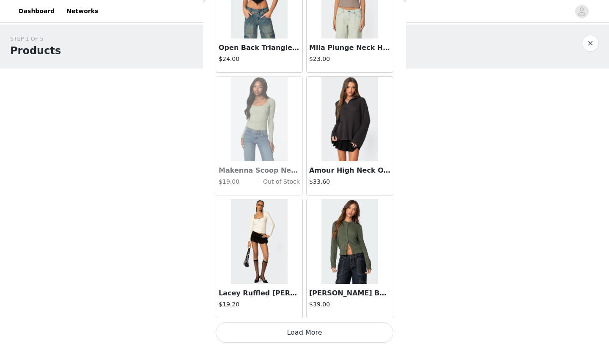
click at [286, 332] on button "Load More" at bounding box center [305, 332] width 178 height 20
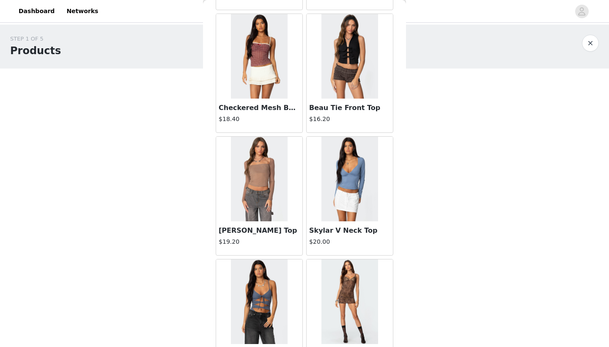
scroll to position [110666, 0]
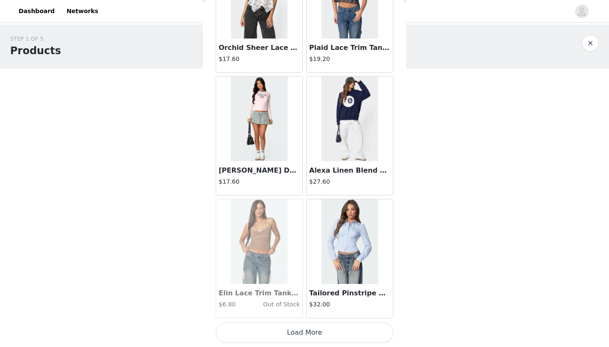
click at [286, 332] on button "Load More" at bounding box center [305, 332] width 178 height 20
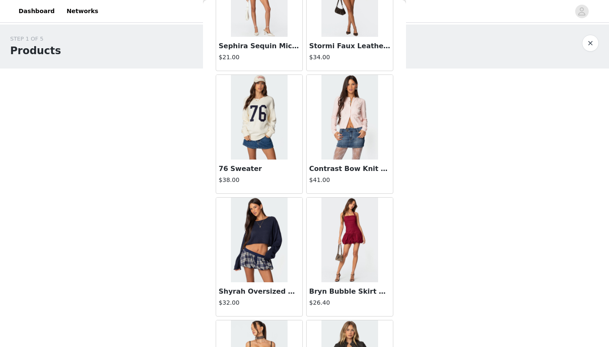
scroll to position [112562, 0]
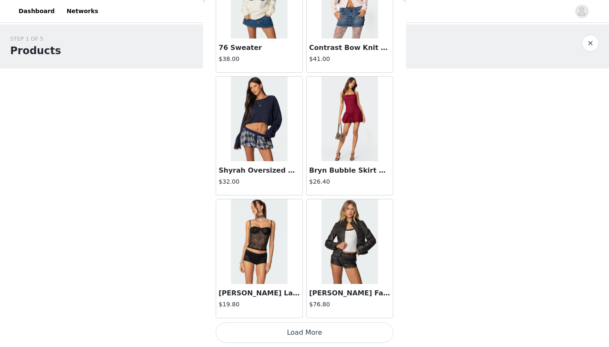
click at [285, 332] on button "Load More" at bounding box center [305, 332] width 178 height 20
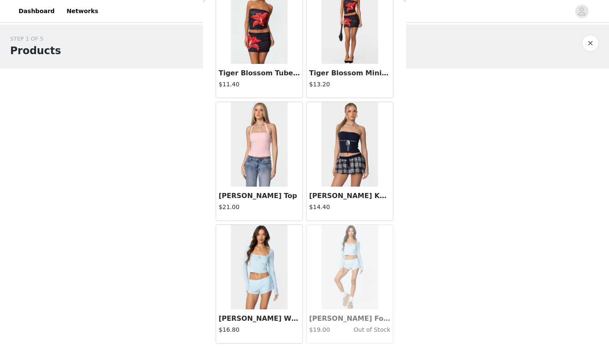
scroll to position [113788, 0]
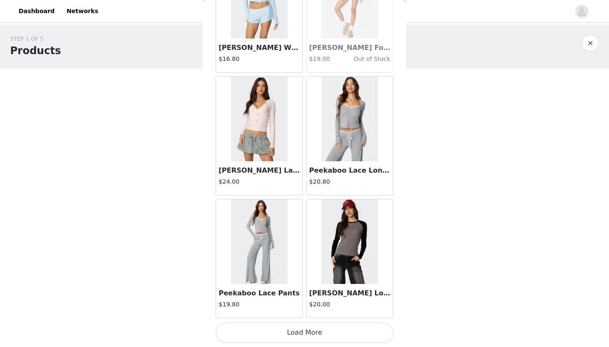
click at [286, 331] on button "Load More" at bounding box center [305, 332] width 178 height 20
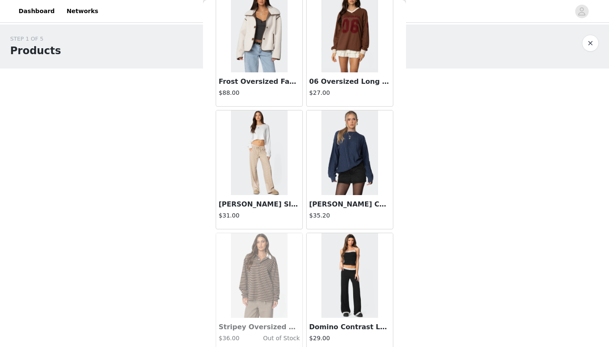
scroll to position [115015, 0]
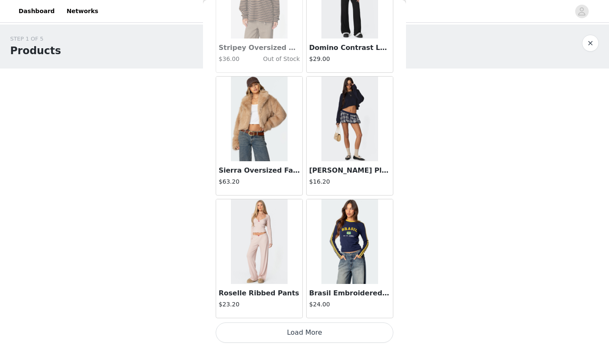
click at [286, 308] on div "$23.20" at bounding box center [259, 305] width 81 height 11
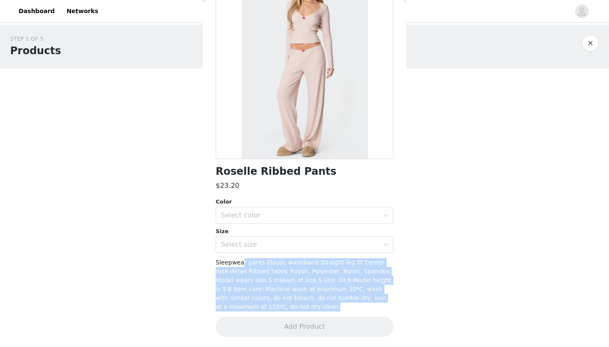
scroll to position [73, 0]
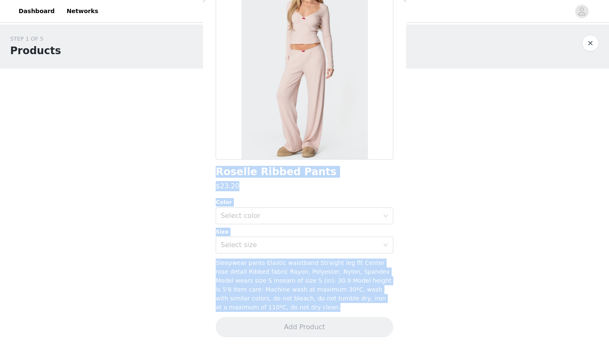
drag, startPoint x: 286, startPoint y: 308, endPoint x: 163, endPoint y: 185, distance: 174.1
click at [213, 51] on div "Back Roselle Ribbed Pants $23.20 Color Select color Size Select size Sleepwear …" at bounding box center [304, 173] width 203 height 347
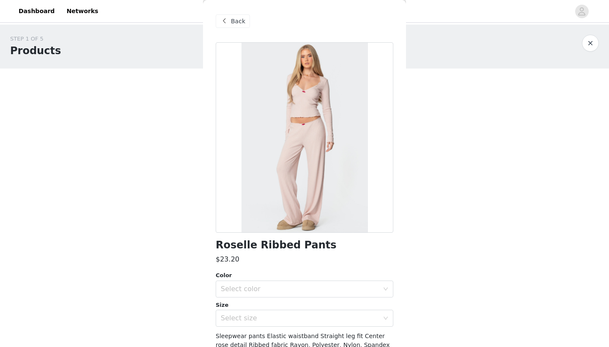
scroll to position [0, 0]
click at [226, 20] on span at bounding box center [224, 21] width 10 height 10
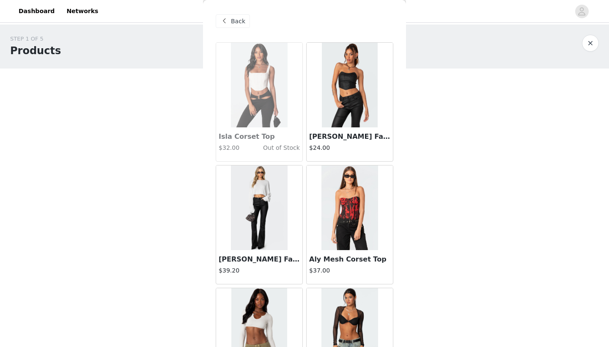
scroll to position [62, 0]
